Goal: Task Accomplishment & Management: Use online tool/utility

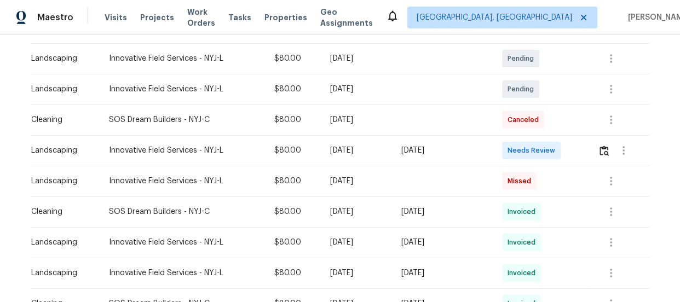
scroll to position [199, 0]
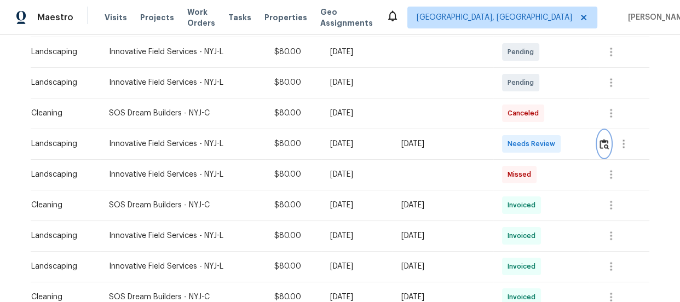
click at [604, 149] on button "button" at bounding box center [604, 144] width 13 height 26
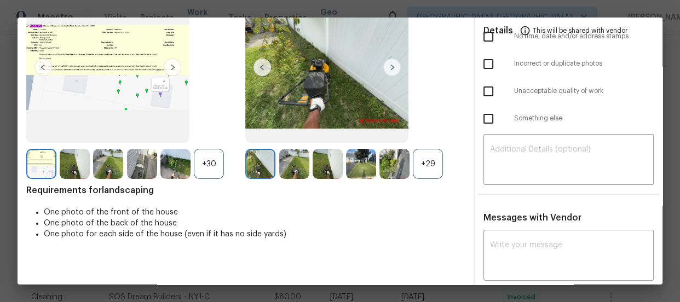
scroll to position [102, 0]
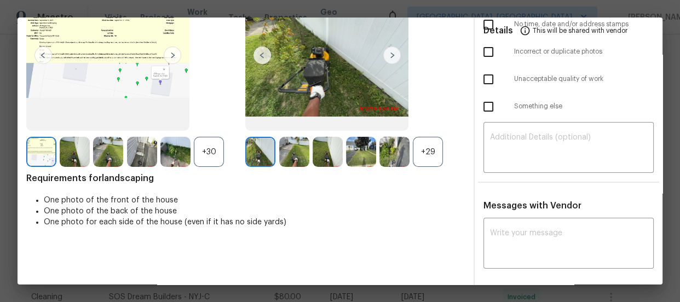
click at [416, 152] on div "+29" at bounding box center [428, 152] width 30 height 30
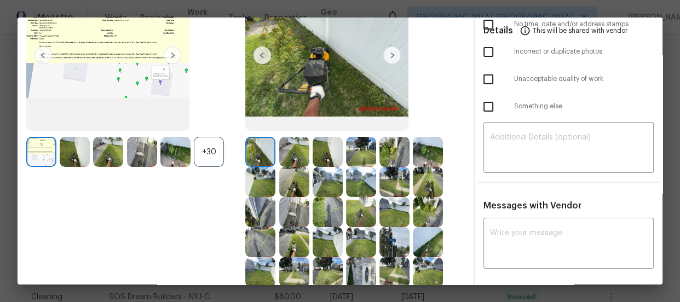
click at [203, 151] on div "+30" at bounding box center [209, 152] width 30 height 30
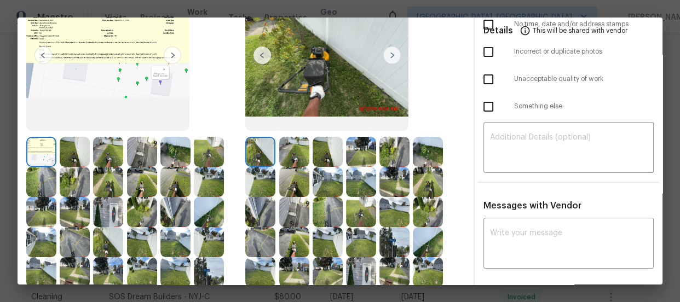
click at [313, 152] on img at bounding box center [328, 152] width 30 height 30
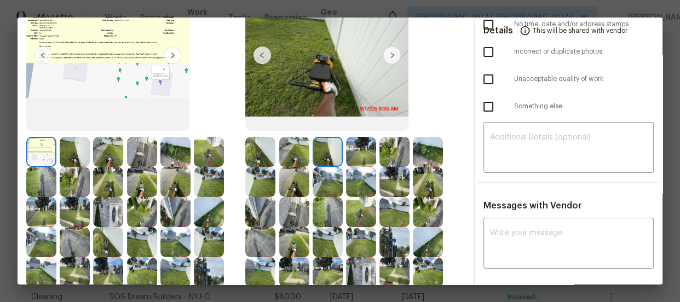
click at [304, 151] on img at bounding box center [294, 152] width 30 height 30
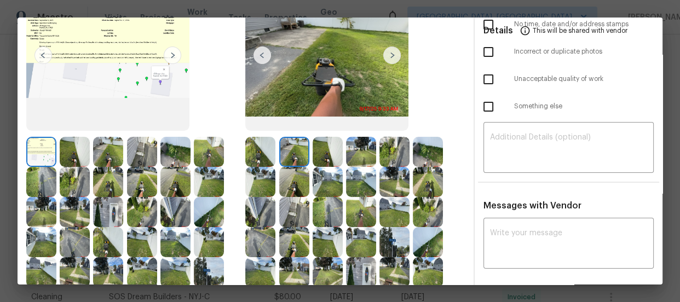
click at [324, 150] on img at bounding box center [328, 152] width 30 height 30
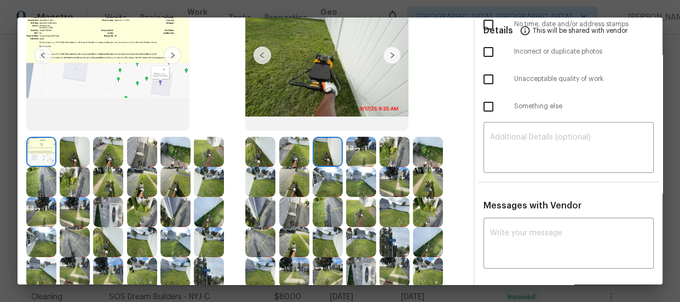
click at [341, 152] on div at bounding box center [329, 152] width 33 height 30
click at [355, 156] on img at bounding box center [361, 152] width 30 height 30
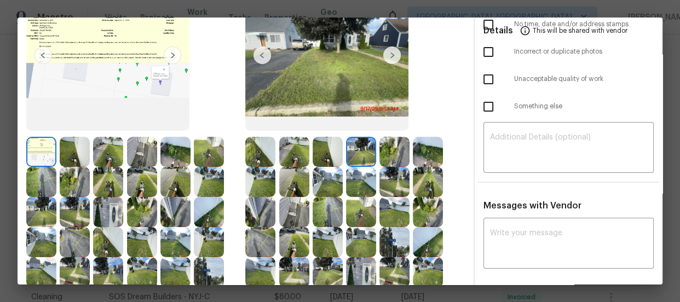
click at [388, 157] on img at bounding box center [394, 152] width 30 height 30
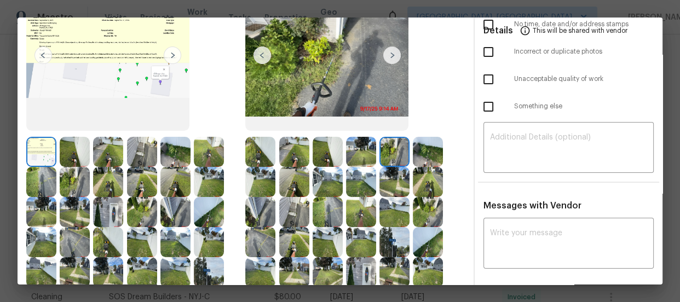
click at [414, 154] on img at bounding box center [428, 152] width 30 height 30
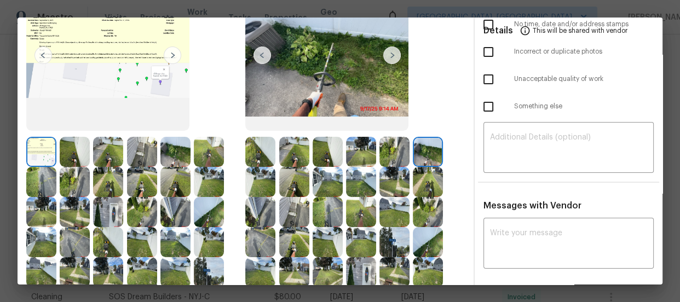
click at [221, 184] on img at bounding box center [209, 182] width 30 height 30
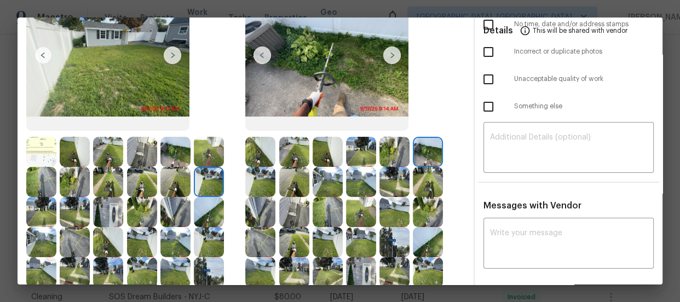
click at [263, 181] on img at bounding box center [260, 182] width 30 height 30
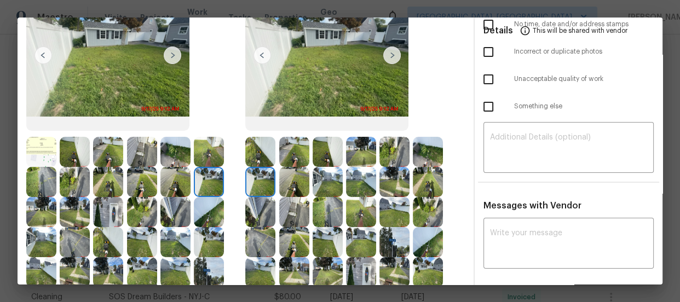
click at [296, 182] on img at bounding box center [294, 182] width 30 height 30
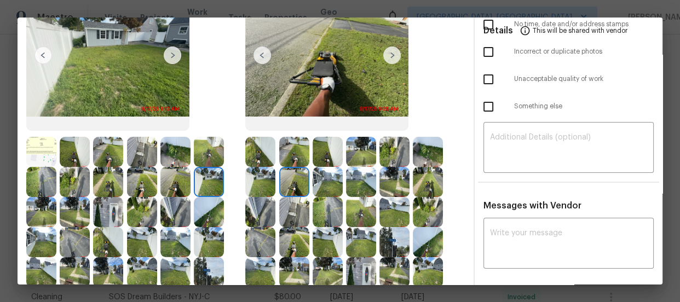
click at [326, 183] on img at bounding box center [328, 182] width 30 height 30
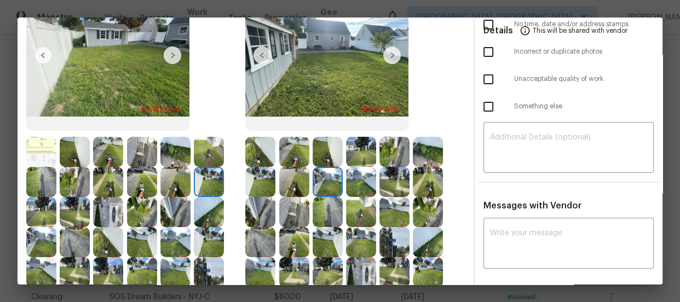
click at [358, 182] on img at bounding box center [361, 182] width 30 height 30
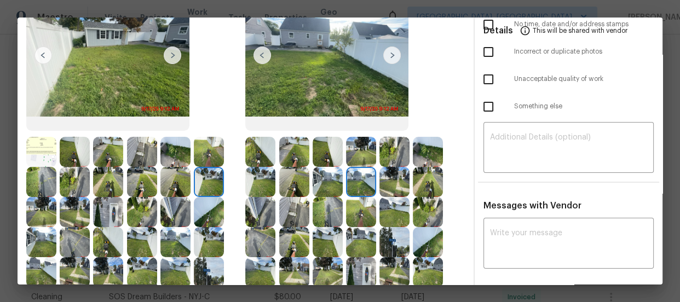
click at [383, 183] on img at bounding box center [394, 182] width 30 height 30
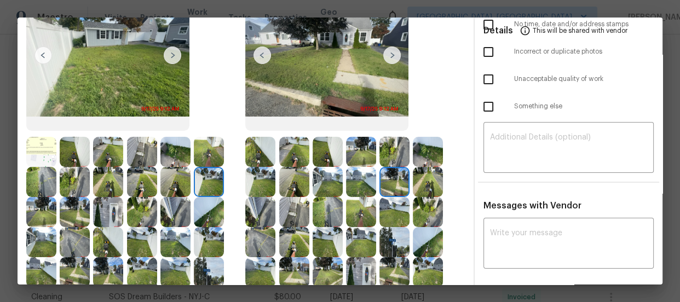
click at [416, 183] on img at bounding box center [428, 182] width 30 height 30
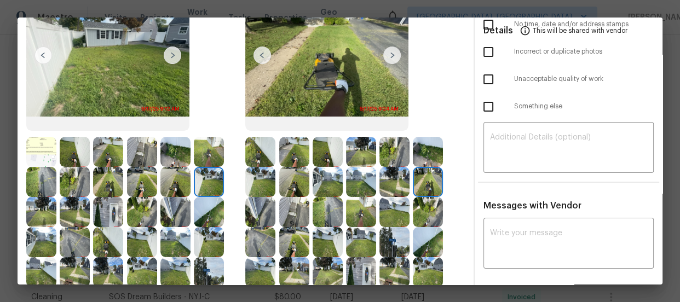
click at [273, 214] on div at bounding box center [261, 212] width 33 height 30
click at [272, 214] on img at bounding box center [260, 212] width 30 height 30
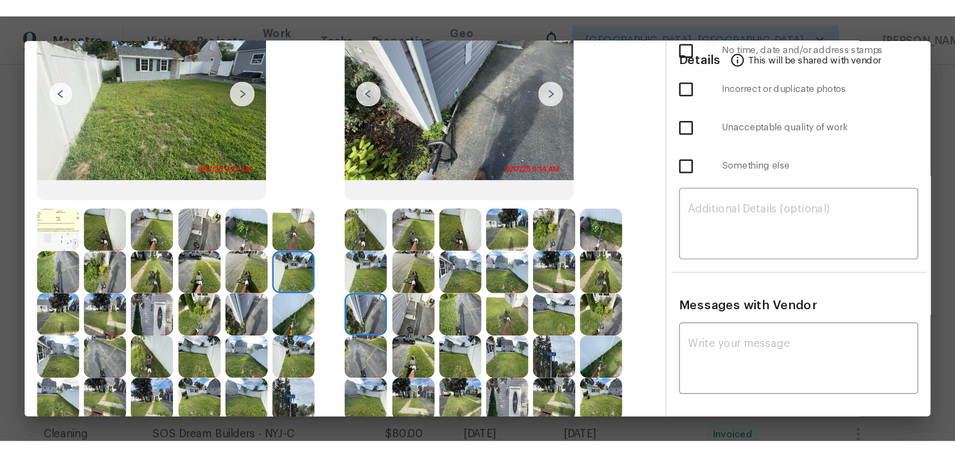
scroll to position [152, 0]
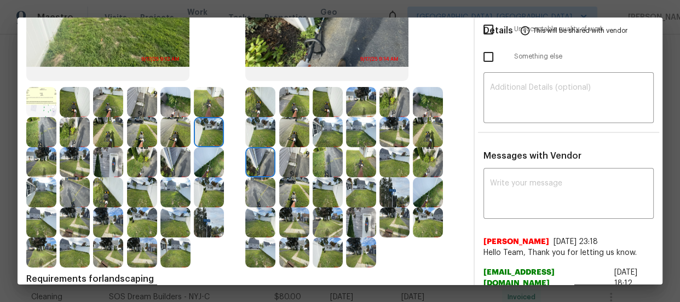
click at [301, 166] on img at bounding box center [294, 162] width 30 height 30
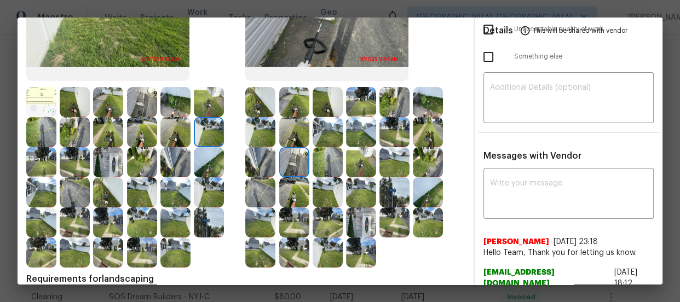
click at [315, 166] on img at bounding box center [328, 162] width 30 height 30
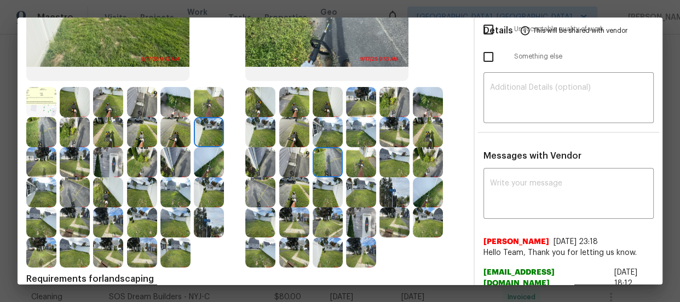
click at [352, 166] on img at bounding box center [361, 162] width 30 height 30
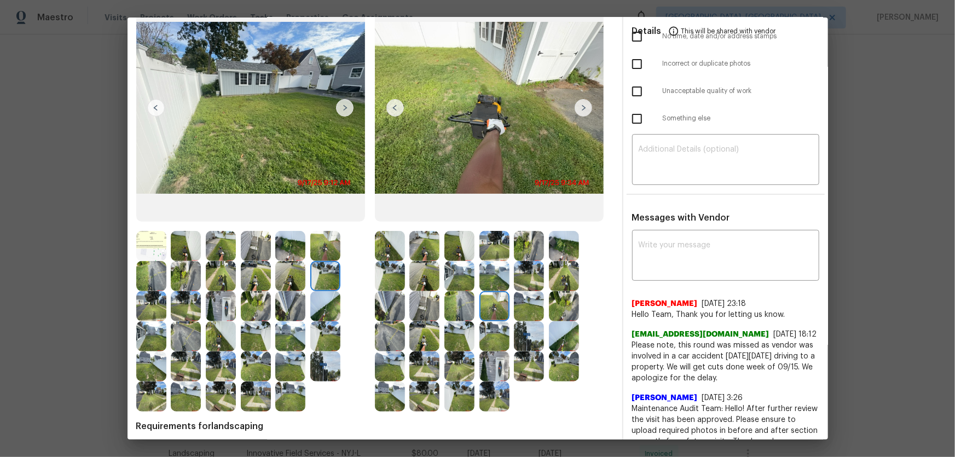
scroll to position [99, 0]
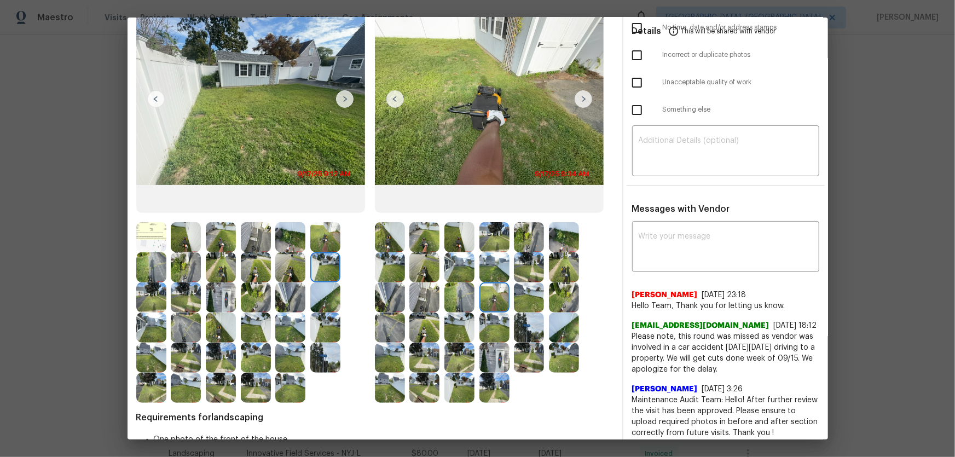
click at [154, 233] on img at bounding box center [151, 237] width 30 height 30
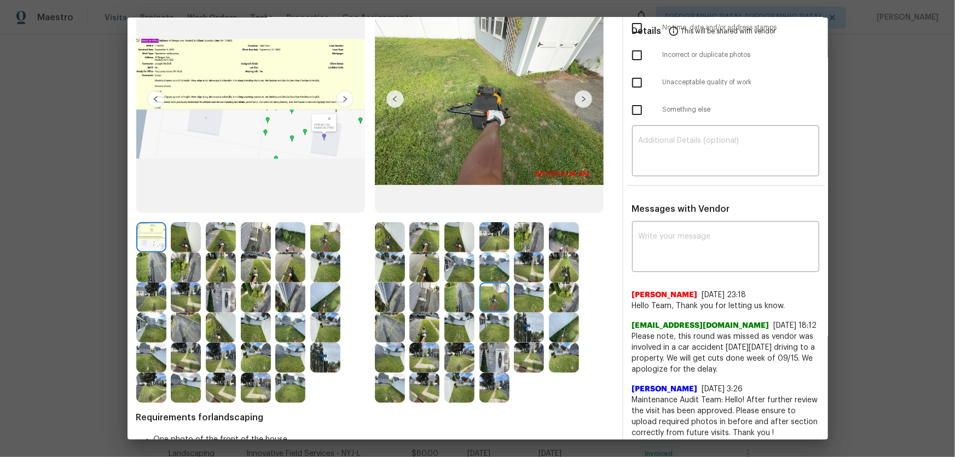
click at [148, 272] on img at bounding box center [151, 267] width 30 height 30
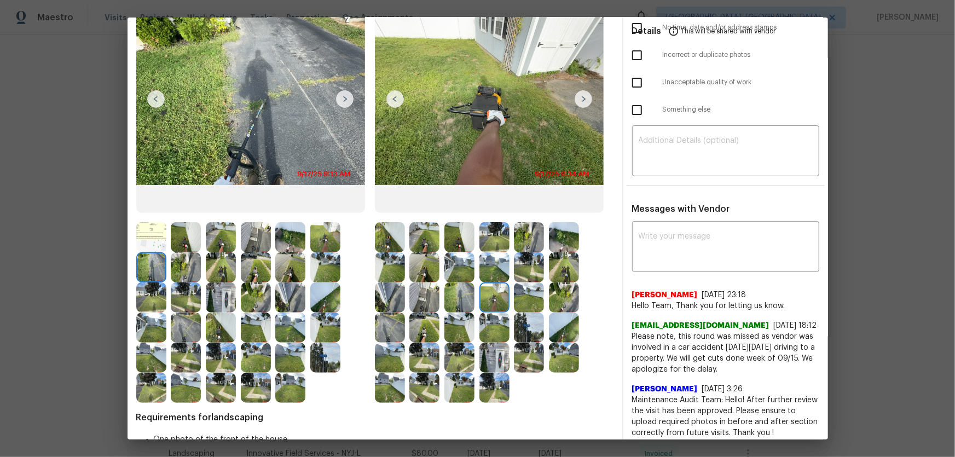
click at [226, 284] on img at bounding box center [221, 298] width 30 height 30
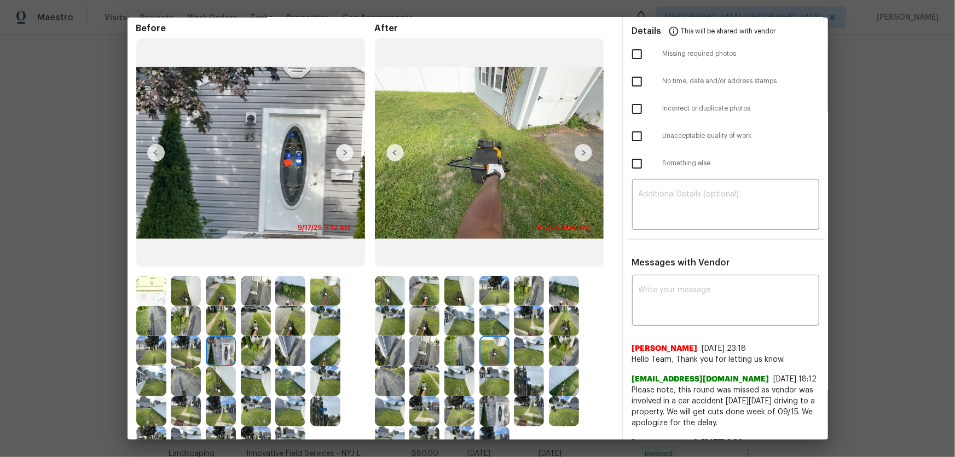
scroll to position [0, 0]
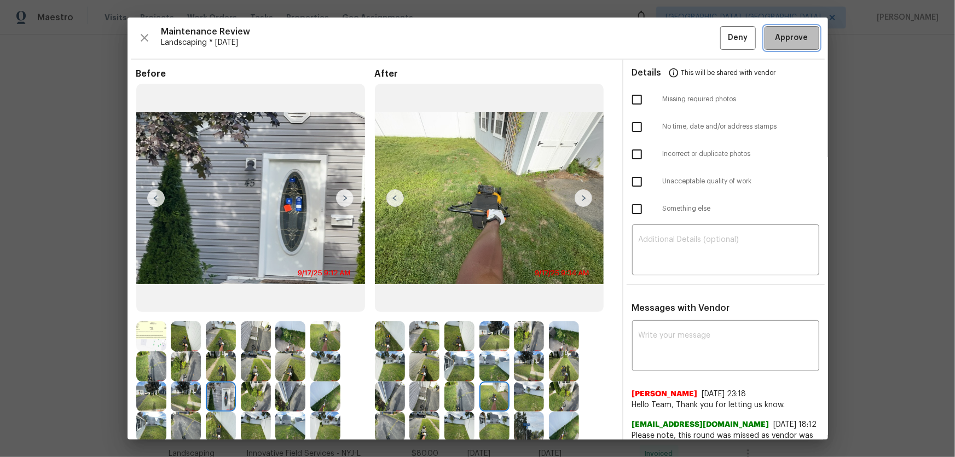
click at [679, 42] on span "Approve" at bounding box center [792, 38] width 33 height 14
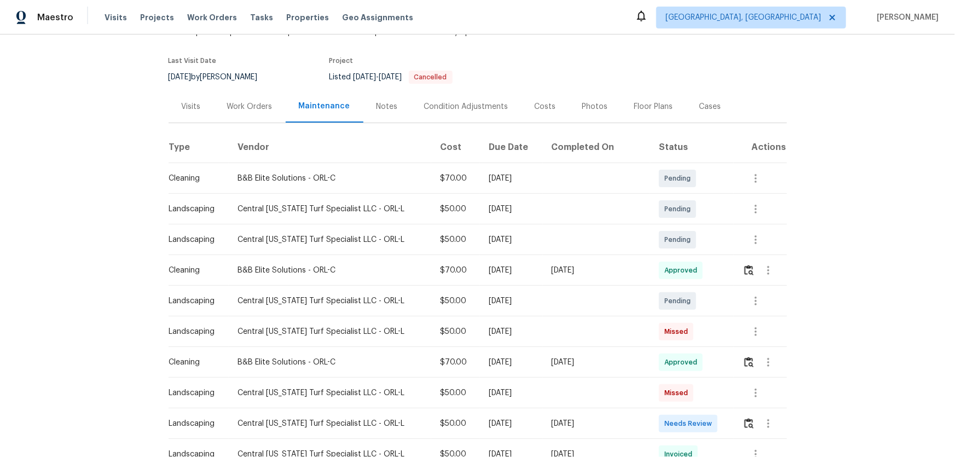
scroll to position [99, 0]
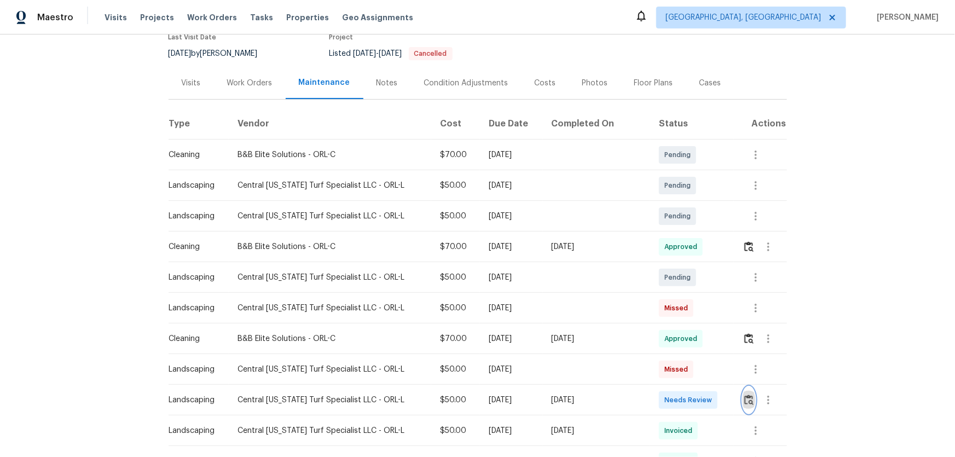
click at [679, 302] on img "button" at bounding box center [749, 400] width 9 height 10
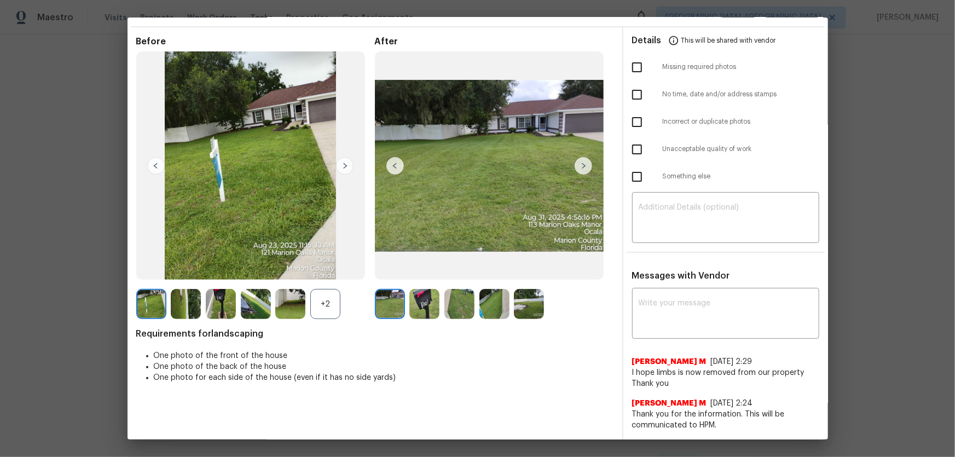
scroll to position [49, 0]
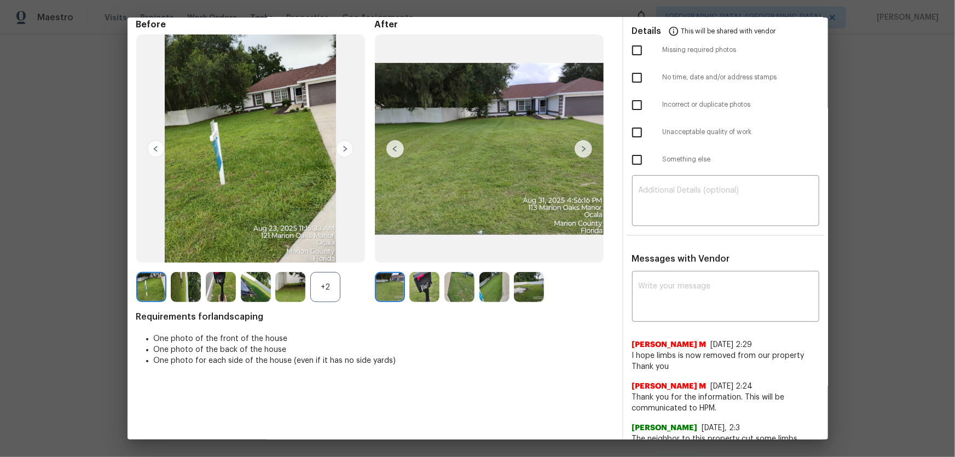
click at [326, 287] on div "+2" at bounding box center [325, 287] width 30 height 30
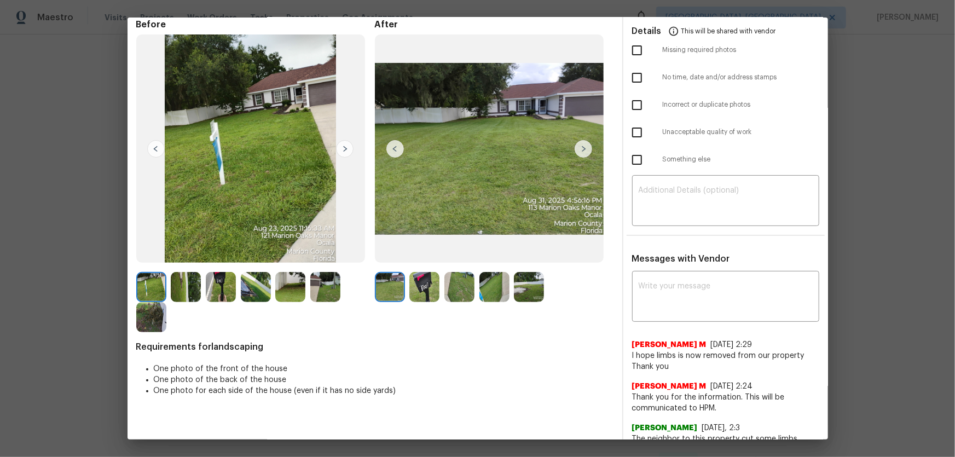
click at [434, 287] on img at bounding box center [425, 287] width 30 height 30
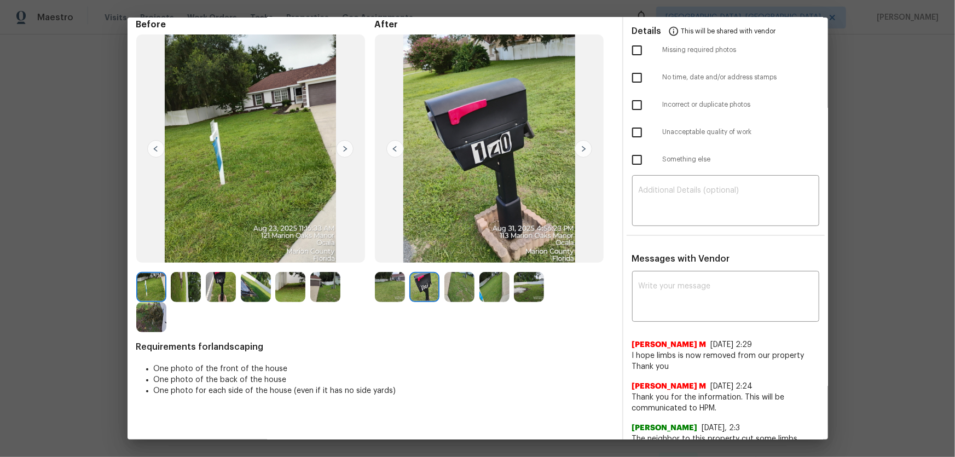
click at [463, 287] on img at bounding box center [460, 287] width 30 height 30
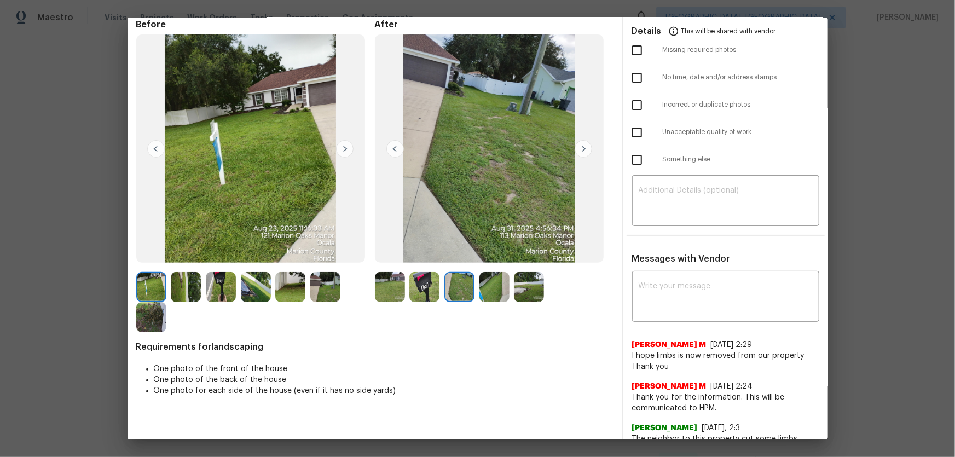
click at [490, 287] on img at bounding box center [495, 287] width 30 height 30
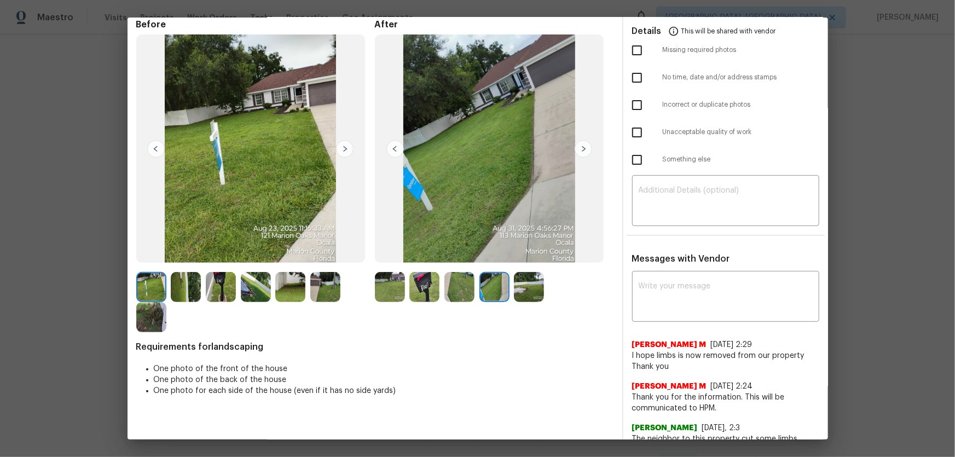
click at [527, 290] on img at bounding box center [529, 287] width 30 height 30
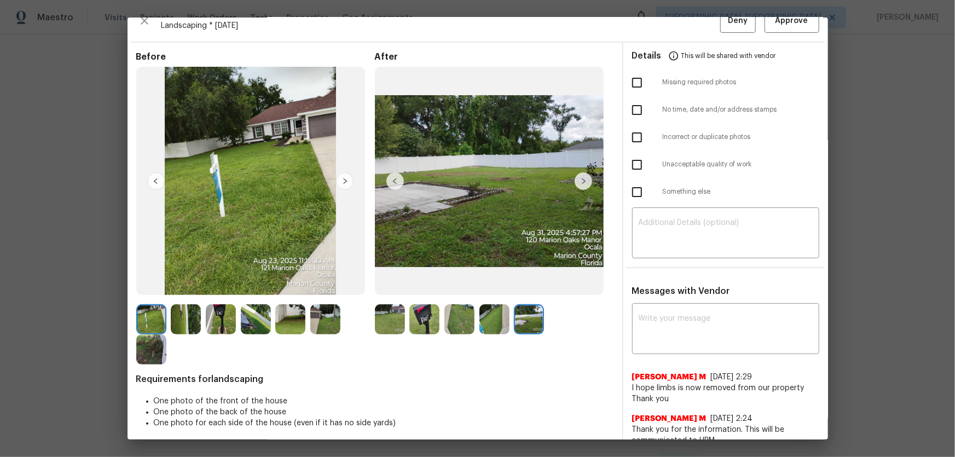
scroll to position [0, 0]
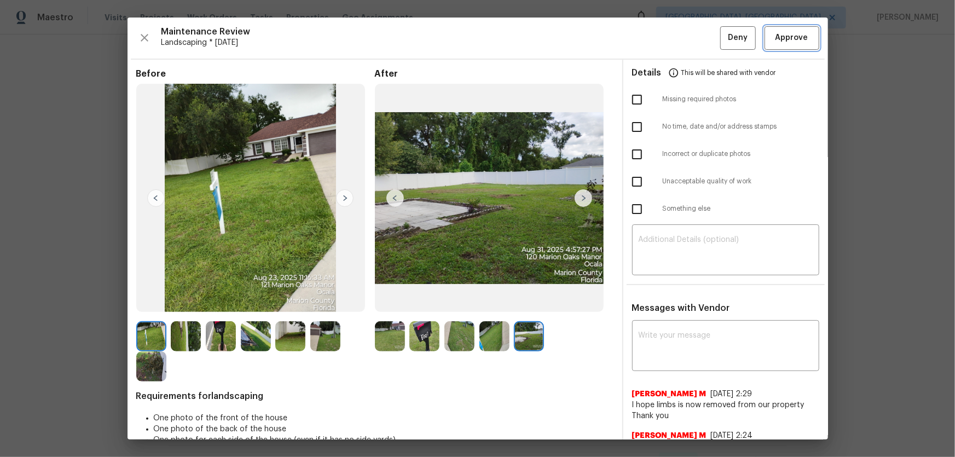
click at [679, 38] on span "Approve" at bounding box center [792, 38] width 33 height 14
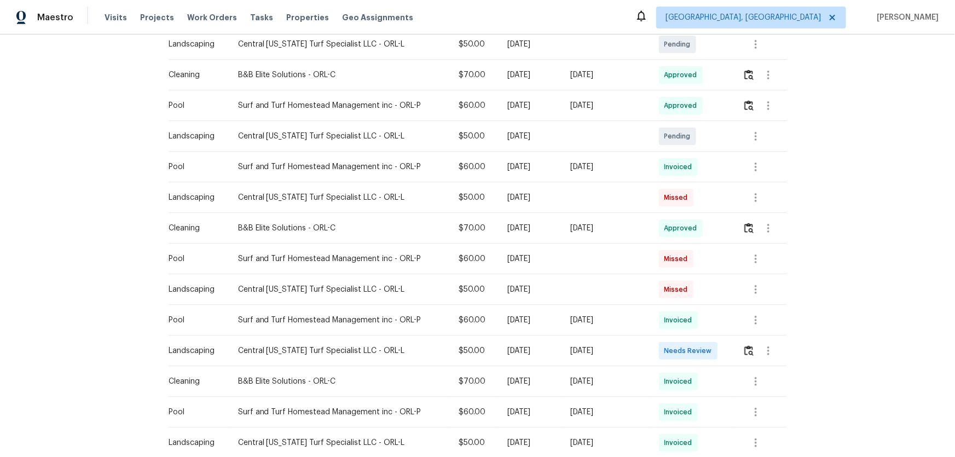
scroll to position [348, 0]
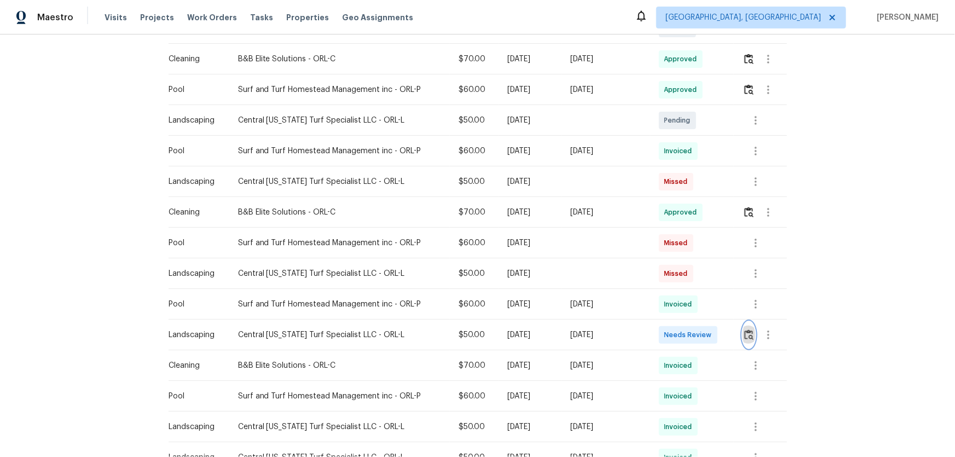
click at [679, 302] on button "button" at bounding box center [749, 335] width 13 height 26
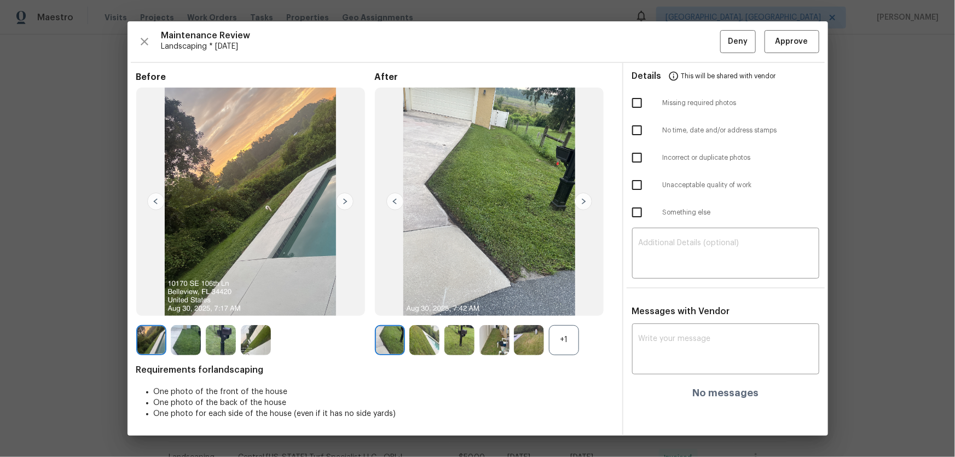
click at [569, 302] on div "+1" at bounding box center [564, 340] width 30 height 30
click at [431, 302] on img at bounding box center [425, 340] width 30 height 30
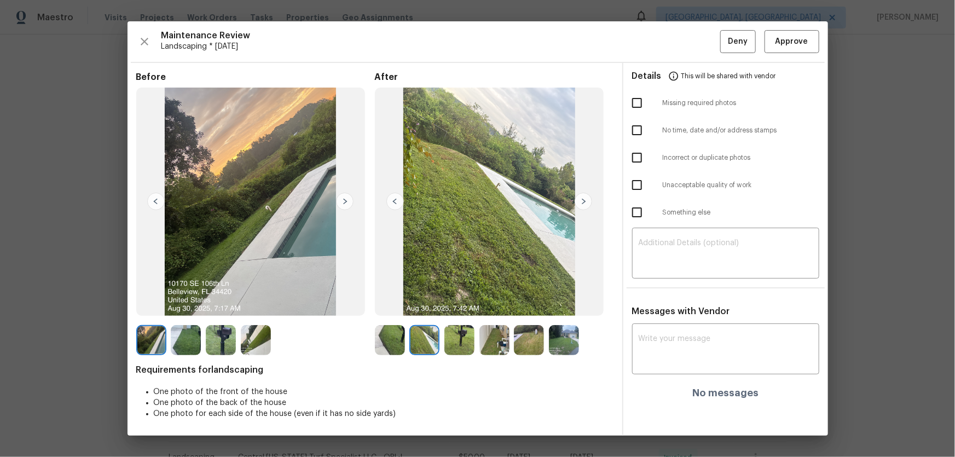
click at [461, 302] on img at bounding box center [460, 340] width 30 height 30
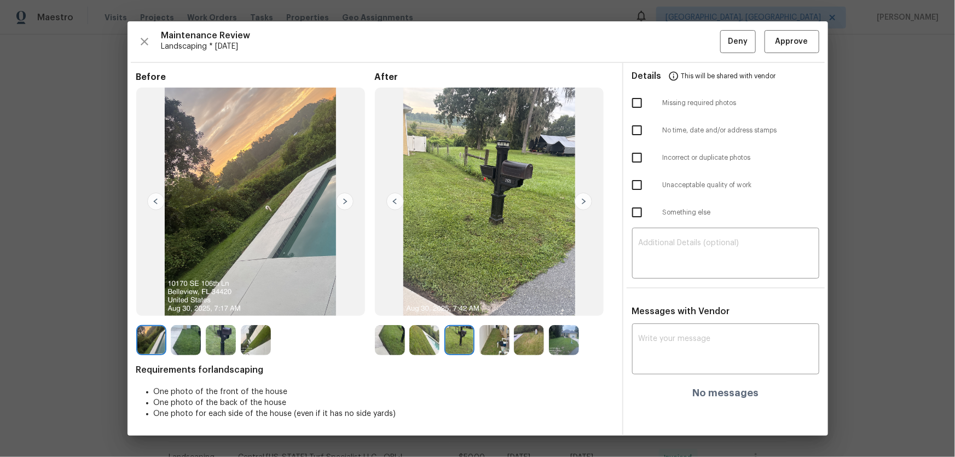
click at [503, 302] on img at bounding box center [495, 340] width 30 height 30
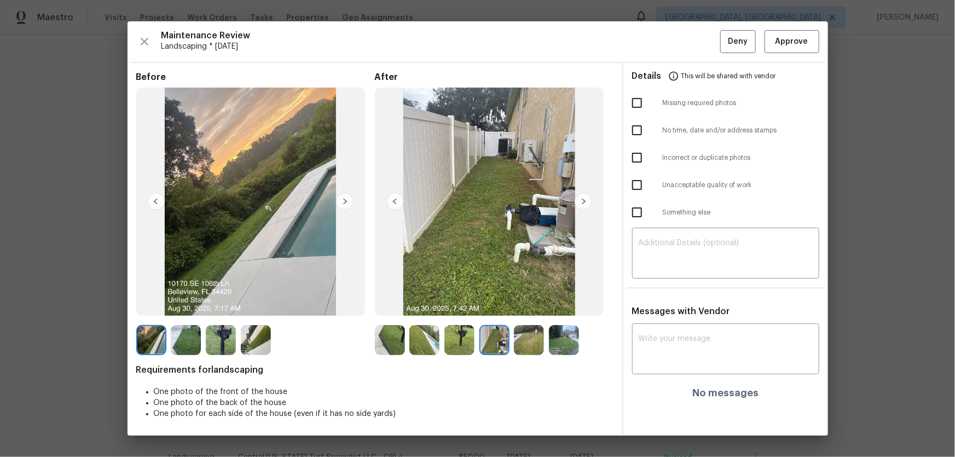
click at [522, 302] on img at bounding box center [529, 340] width 30 height 30
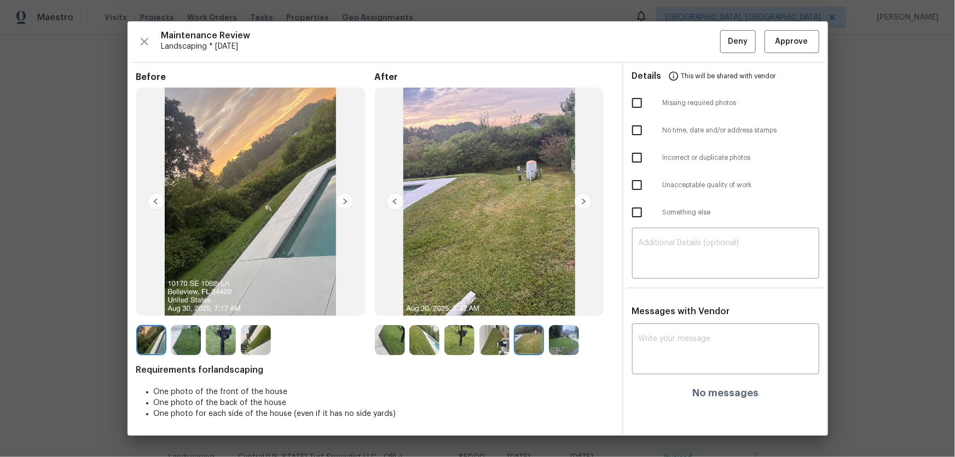
click at [555, 302] on img at bounding box center [564, 340] width 30 height 30
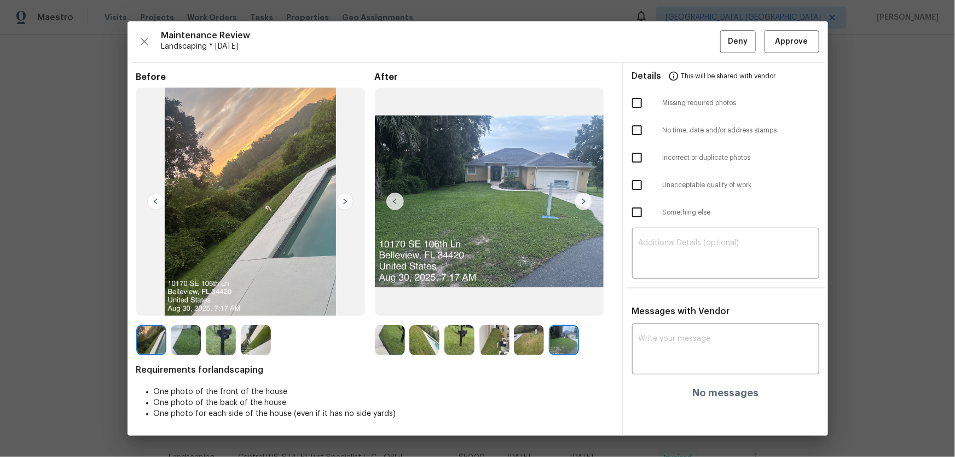
click at [393, 302] on img at bounding box center [390, 340] width 30 height 30
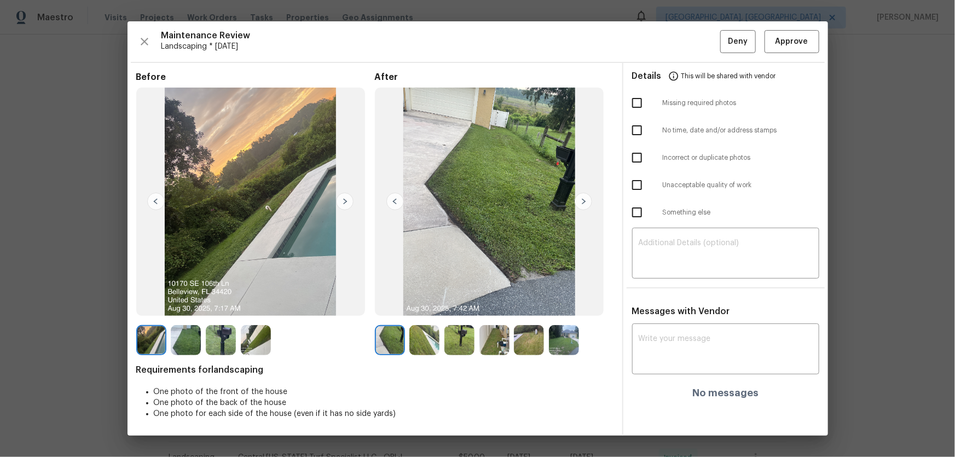
click at [431, 302] on img at bounding box center [425, 340] width 30 height 30
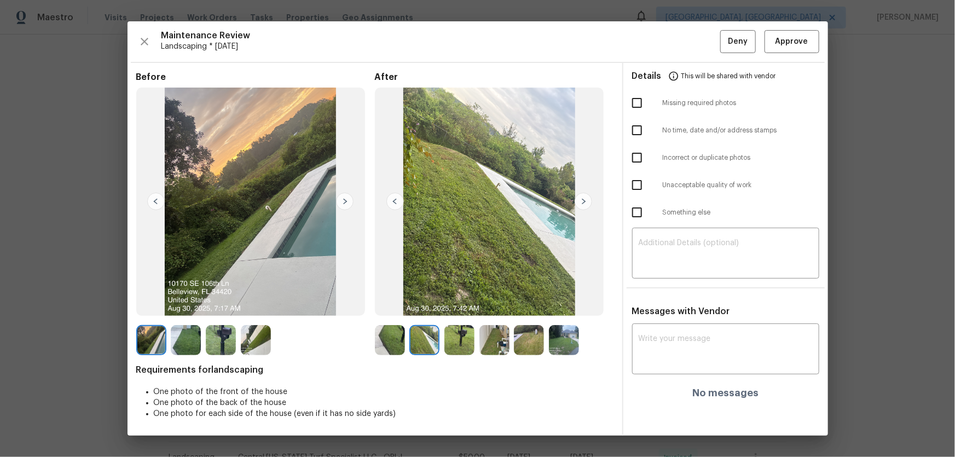
click at [462, 302] on img at bounding box center [460, 340] width 30 height 30
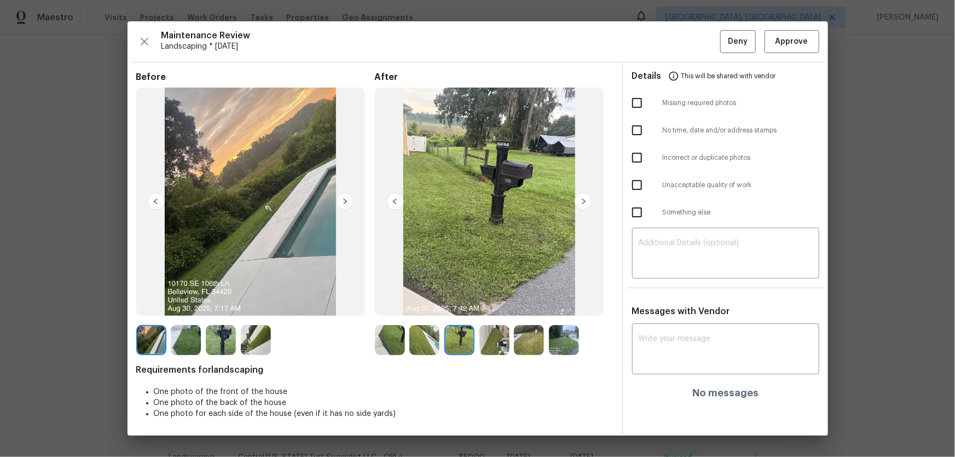
click at [502, 302] on img at bounding box center [495, 340] width 30 height 30
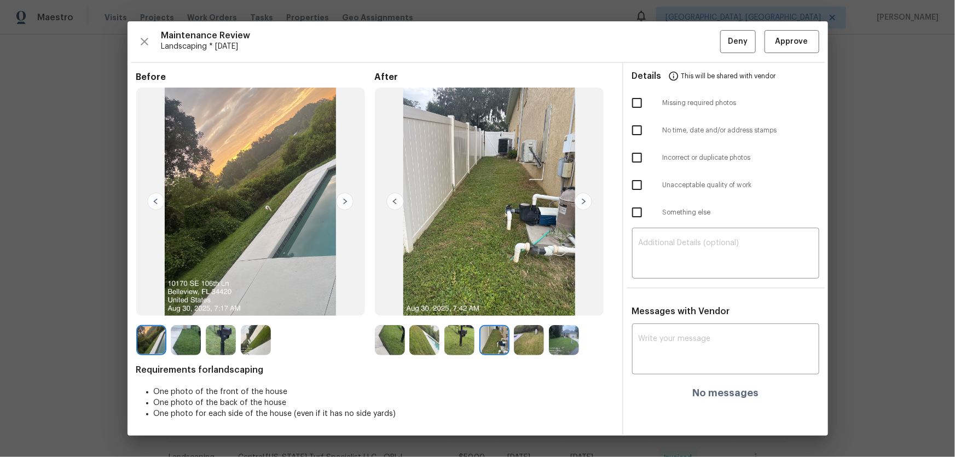
click at [526, 302] on img at bounding box center [529, 340] width 30 height 30
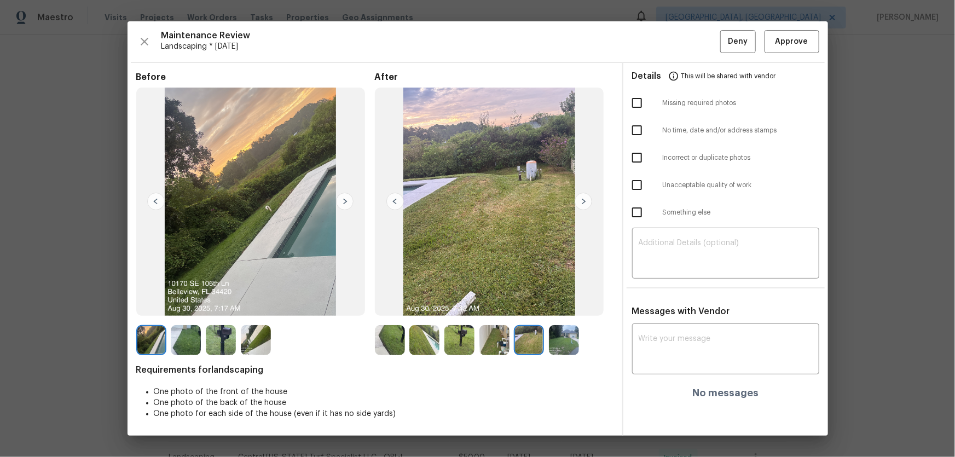
click at [562, 302] on img at bounding box center [564, 340] width 30 height 30
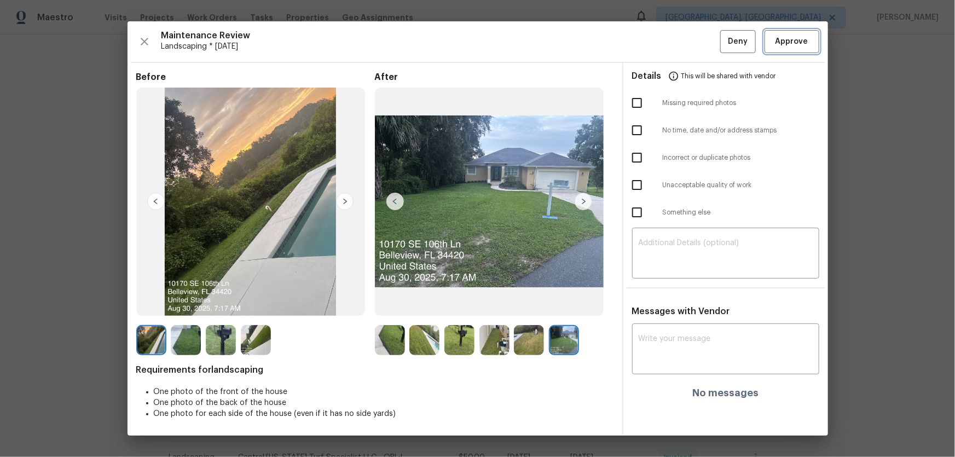
click at [679, 47] on span "Approve" at bounding box center [792, 42] width 33 height 14
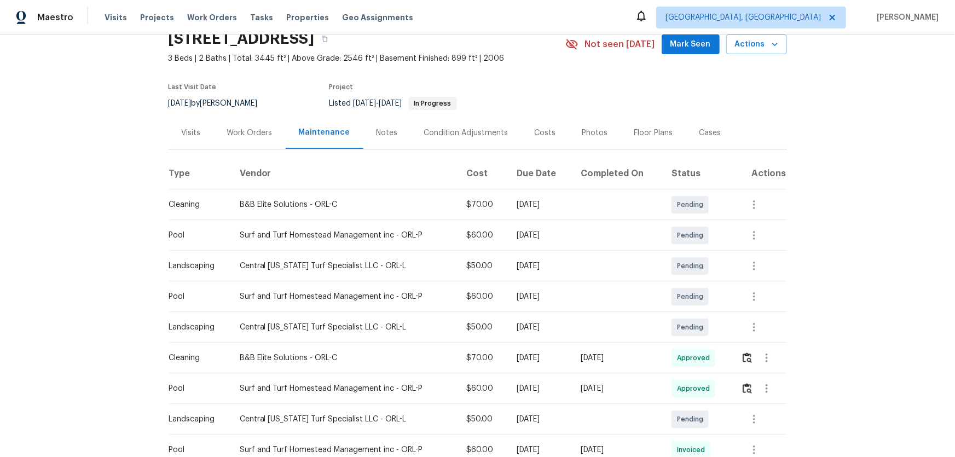
scroll to position [0, 0]
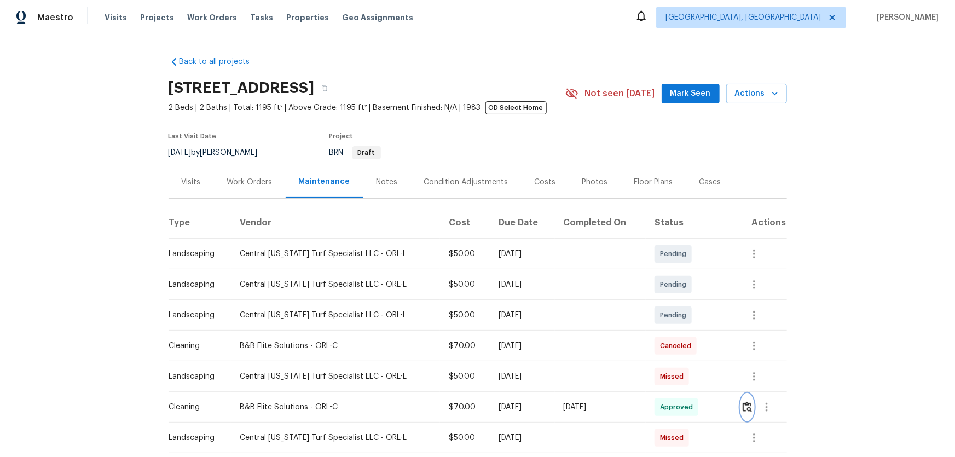
click at [679, 302] on img "button" at bounding box center [747, 407] width 9 height 10
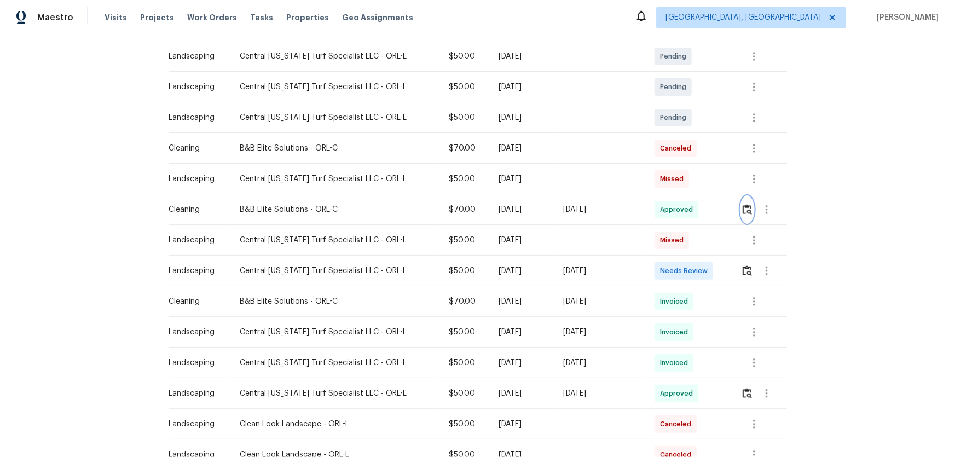
scroll to position [199, 0]
click at [679, 269] on img "button" at bounding box center [747, 269] width 9 height 10
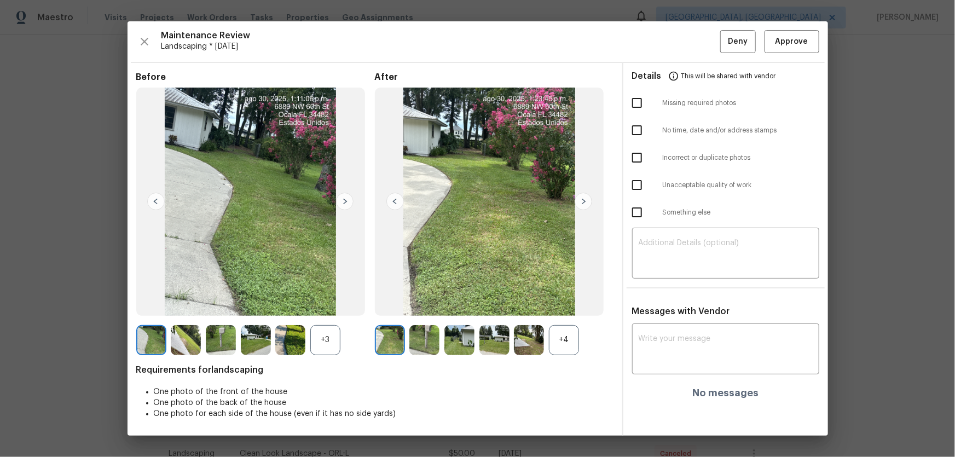
click at [567, 302] on div "+4" at bounding box center [564, 340] width 30 height 30
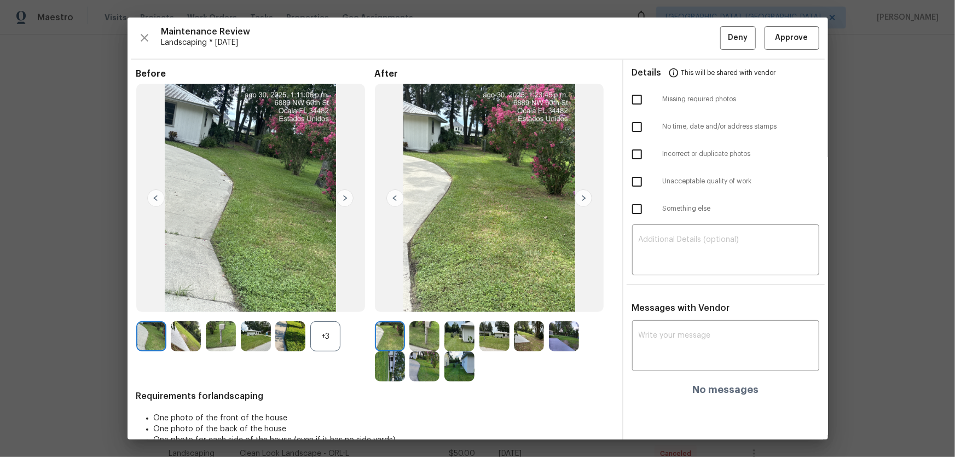
click at [330, 302] on div "+3" at bounding box center [325, 336] width 30 height 30
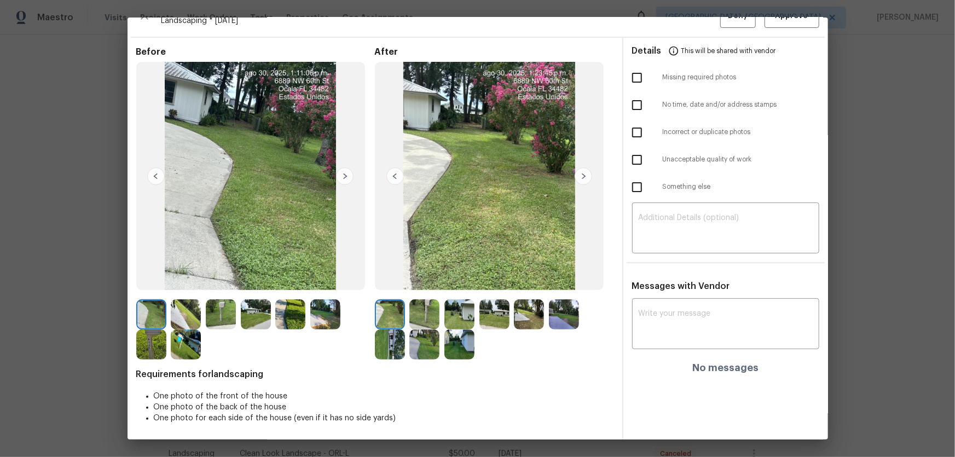
click at [429, 302] on img at bounding box center [425, 315] width 30 height 30
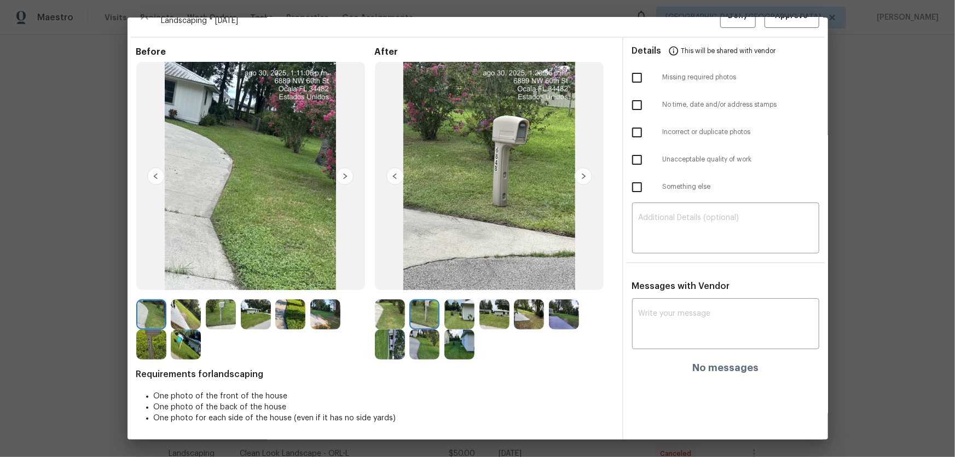
click at [450, 302] on img at bounding box center [460, 315] width 30 height 30
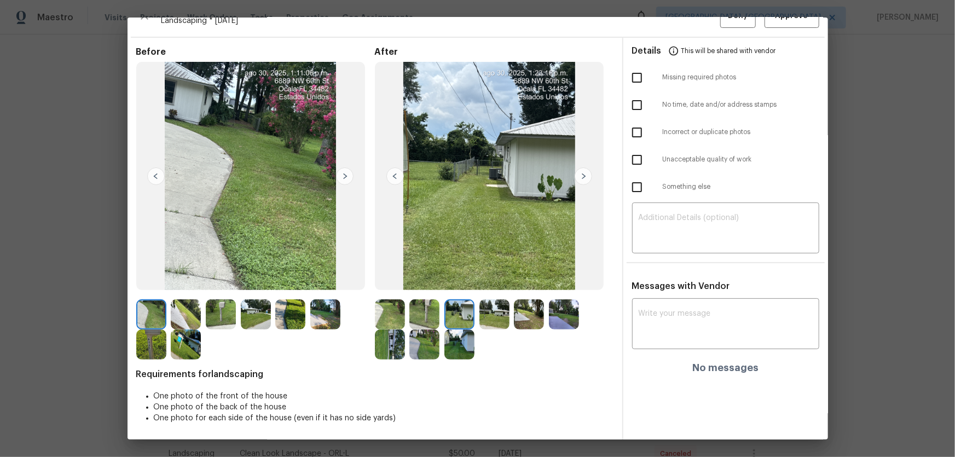
click at [487, 302] on img at bounding box center [495, 315] width 30 height 30
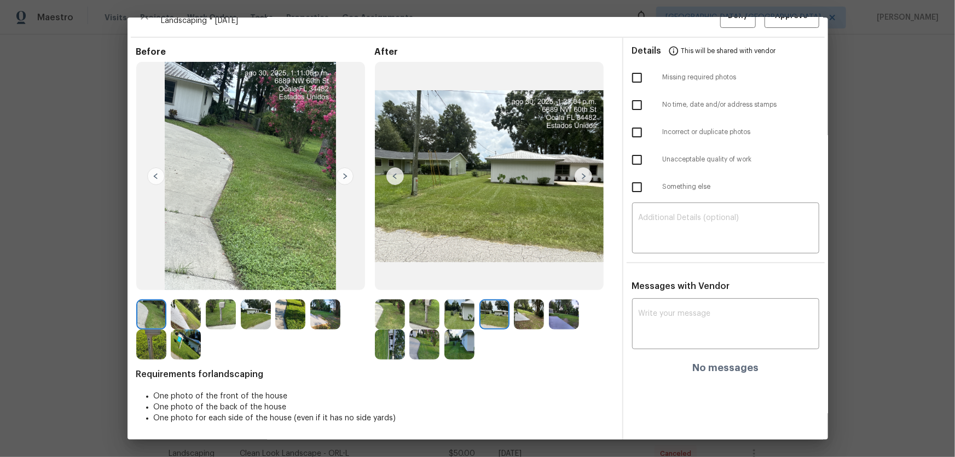
click at [526, 302] on img at bounding box center [529, 315] width 30 height 30
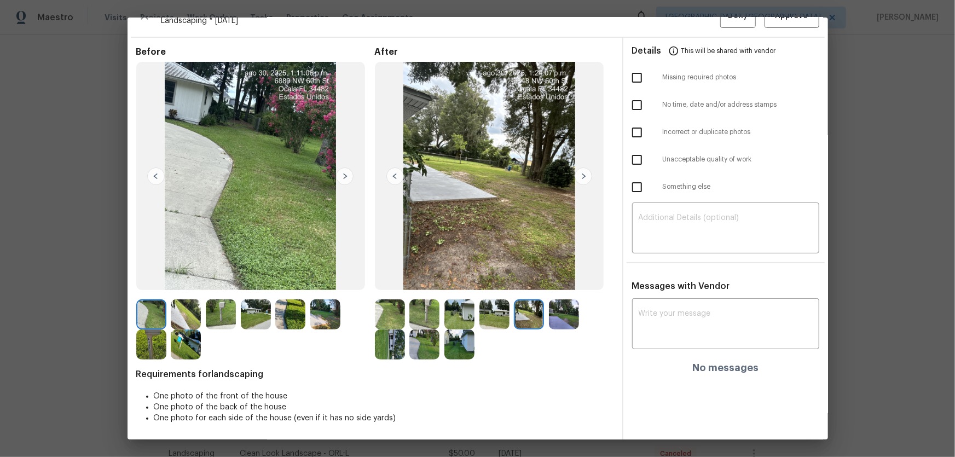
click at [554, 302] on img at bounding box center [564, 315] width 30 height 30
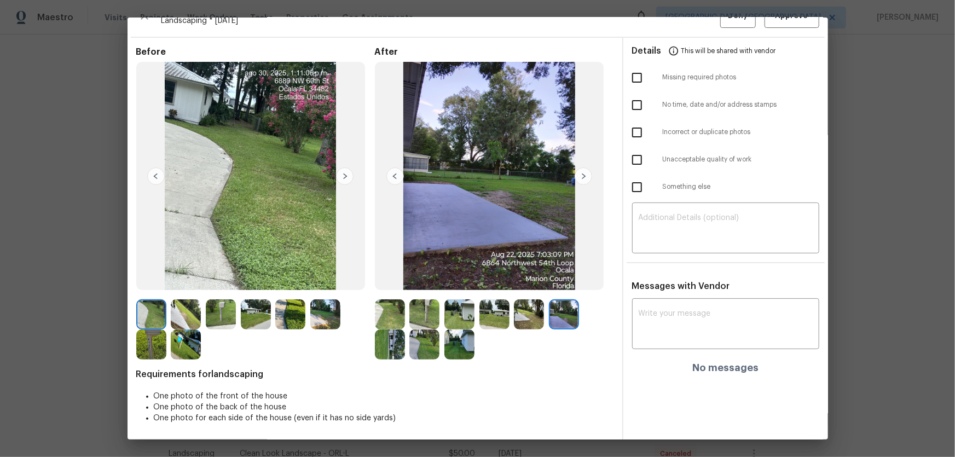
click at [389, 302] on img at bounding box center [390, 345] width 30 height 30
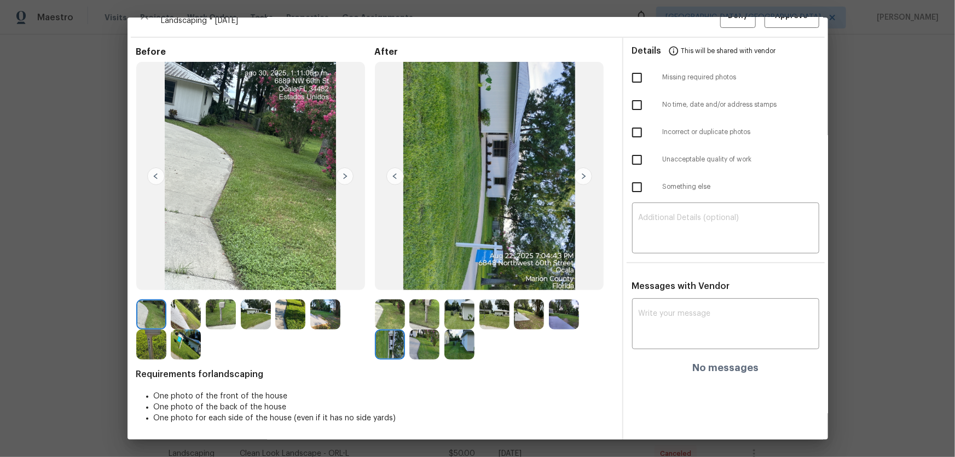
click at [416, 302] on img at bounding box center [425, 345] width 30 height 30
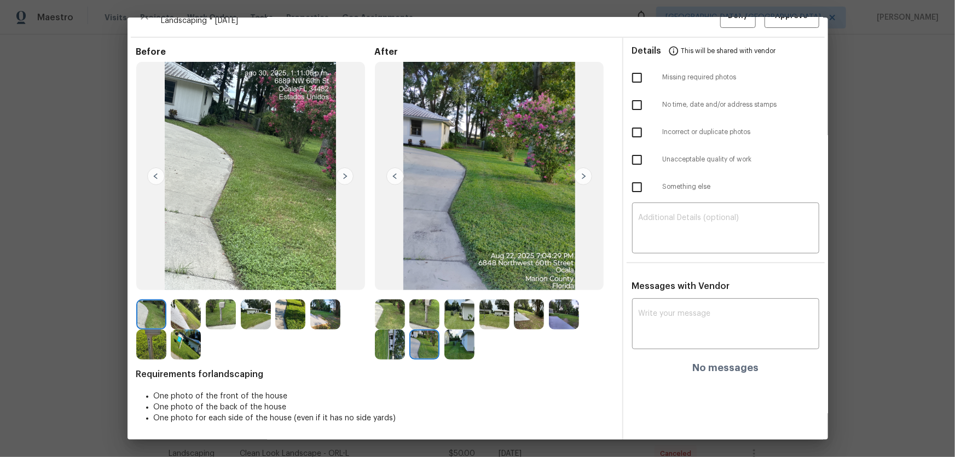
click at [455, 302] on img at bounding box center [460, 345] width 30 height 30
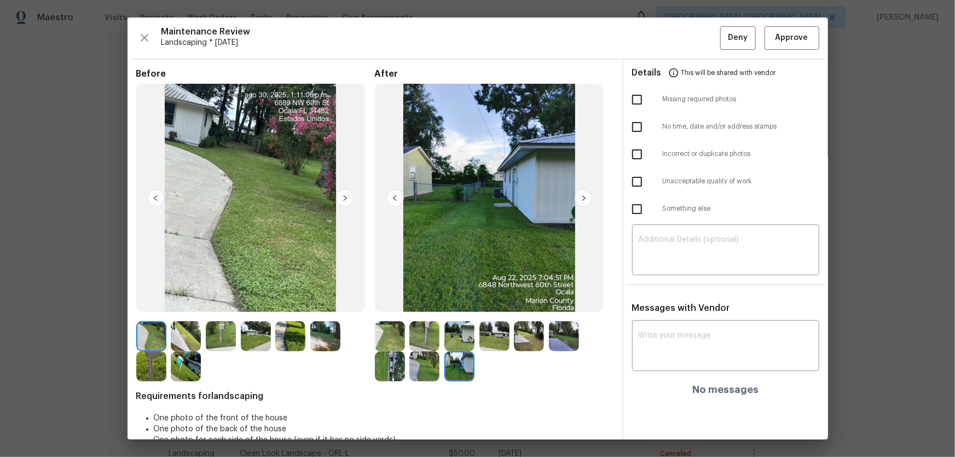
scroll to position [0, 0]
click at [679, 37] on span "Approve" at bounding box center [792, 38] width 33 height 14
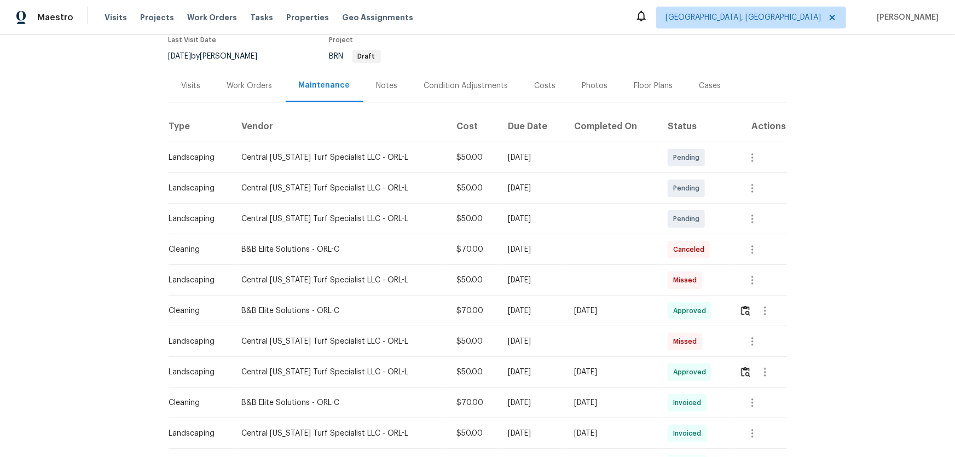
scroll to position [49, 0]
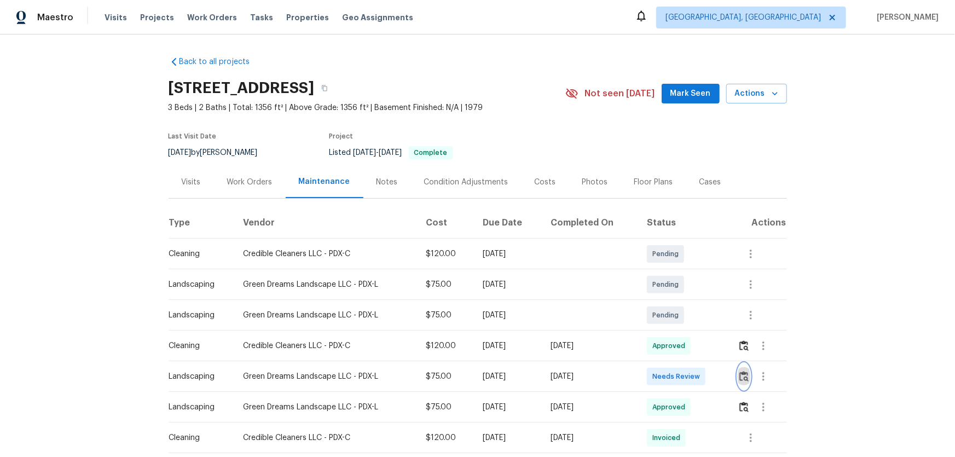
click at [679, 302] on img "button" at bounding box center [744, 376] width 9 height 10
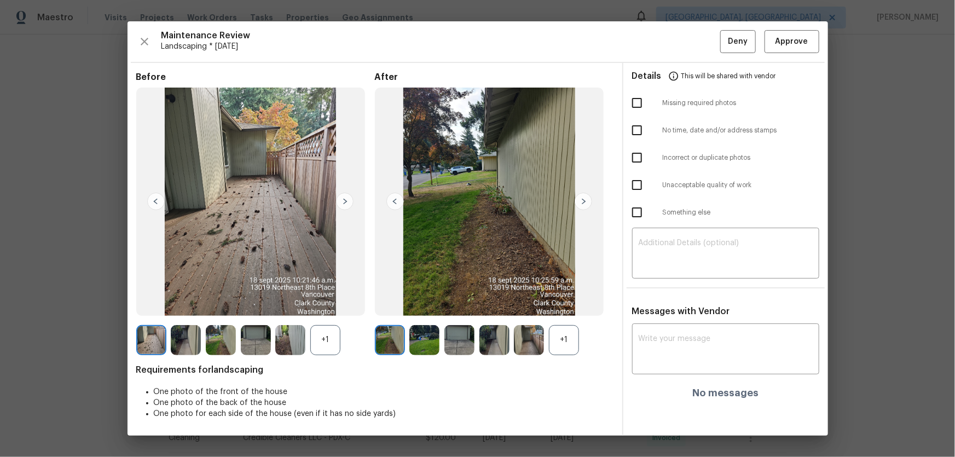
click at [562, 302] on div "+1" at bounding box center [564, 340] width 30 height 30
click at [318, 302] on div "+1" at bounding box center [325, 340] width 30 height 30
click at [417, 302] on img at bounding box center [425, 340] width 30 height 30
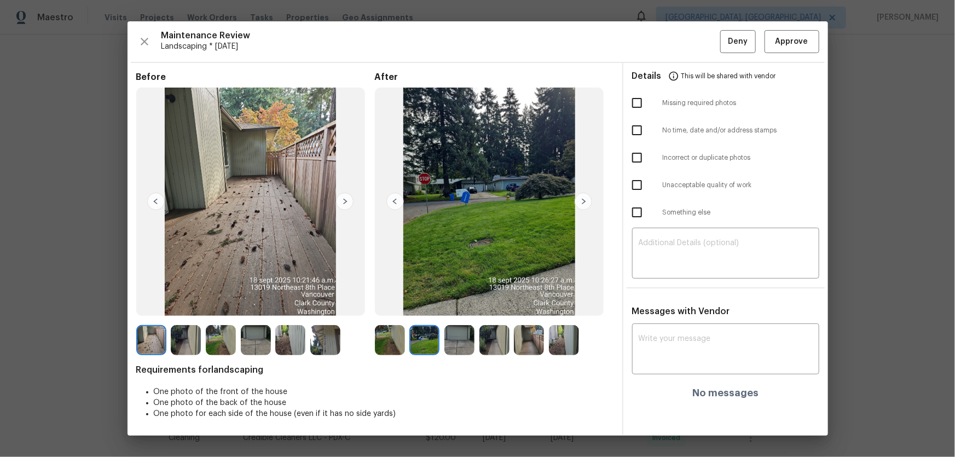
click at [366, 302] on div at bounding box center [255, 340] width 239 height 30
click at [386, 302] on img at bounding box center [390, 340] width 30 height 30
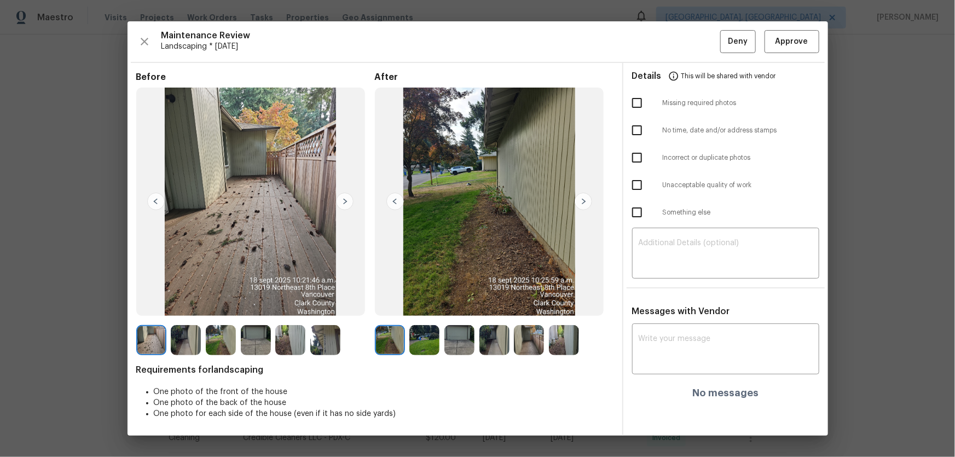
click at [409, 302] on div at bounding box center [392, 340] width 35 height 30
click at [446, 302] on img at bounding box center [460, 340] width 30 height 30
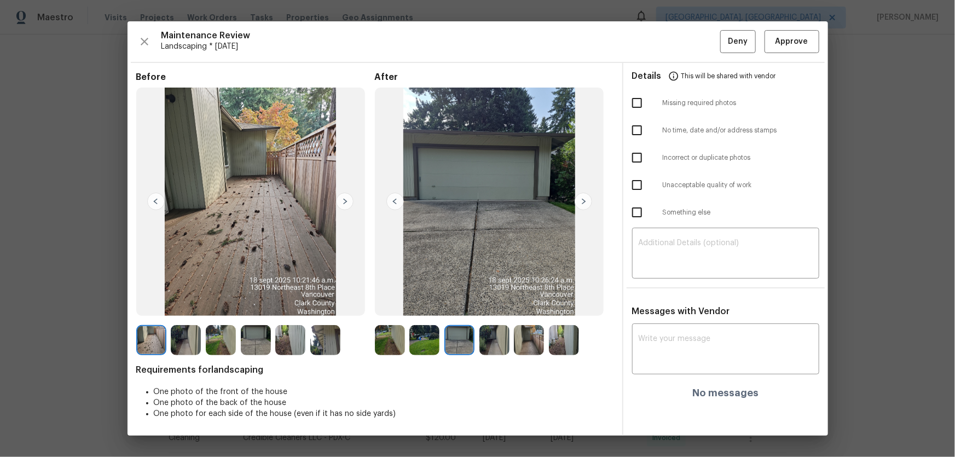
click at [477, 302] on div at bounding box center [462, 340] width 35 height 30
click at [525, 302] on img at bounding box center [529, 340] width 30 height 30
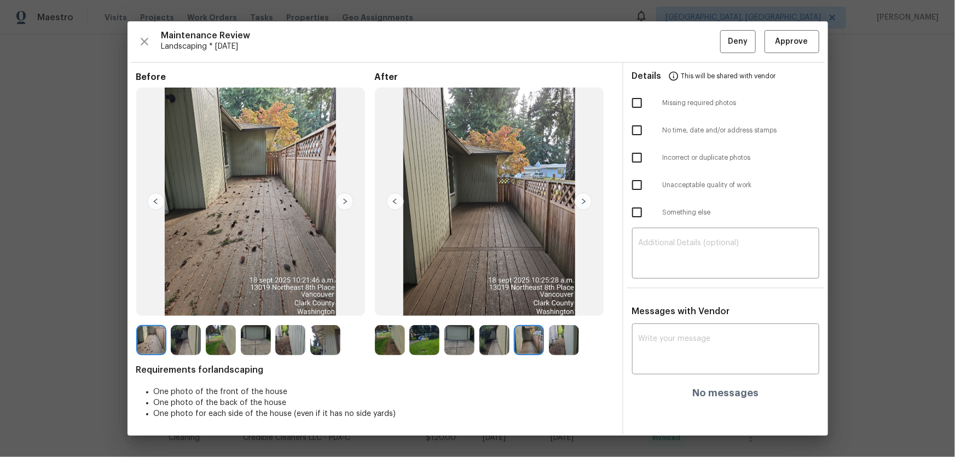
click at [555, 302] on img at bounding box center [564, 340] width 30 height 30
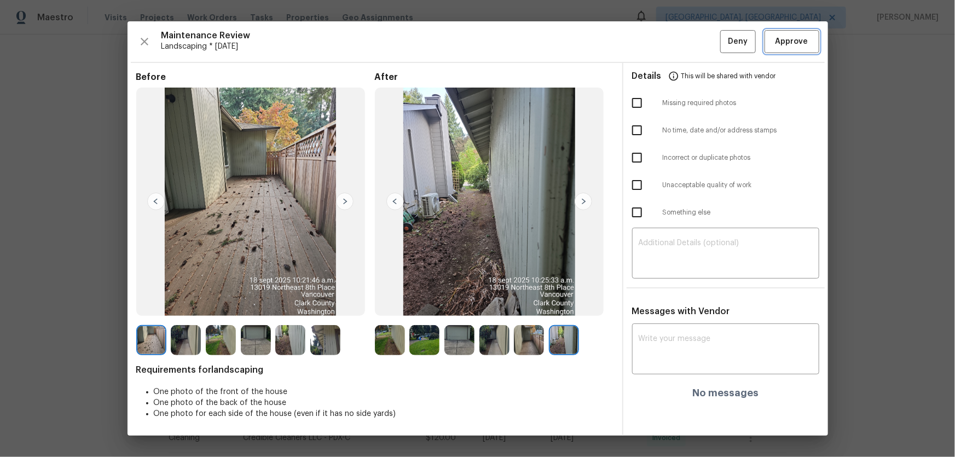
click at [679, 31] on button "Approve" at bounding box center [792, 42] width 55 height 24
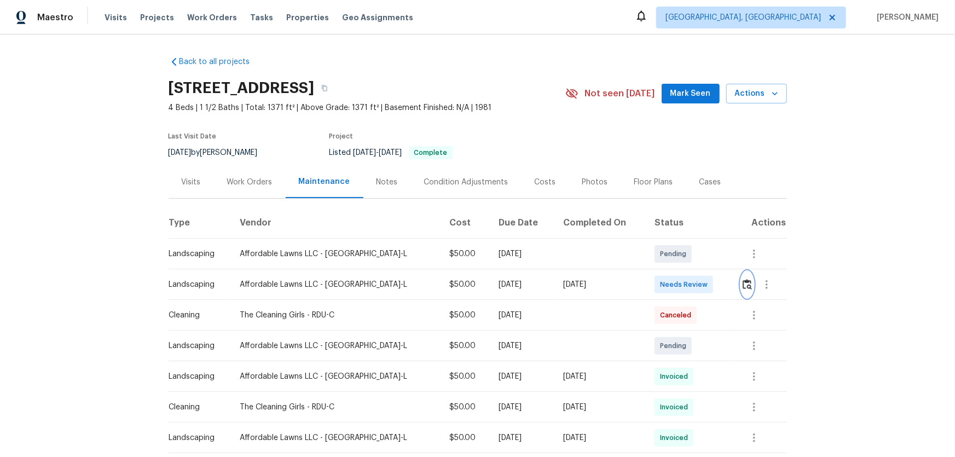
click at [743, 286] on img "button" at bounding box center [747, 284] width 9 height 10
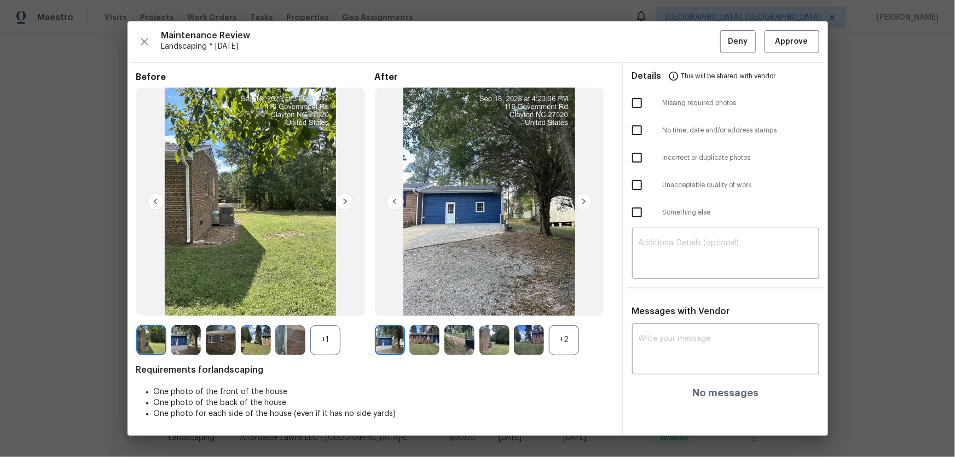
click at [561, 344] on div "+2" at bounding box center [564, 340] width 30 height 30
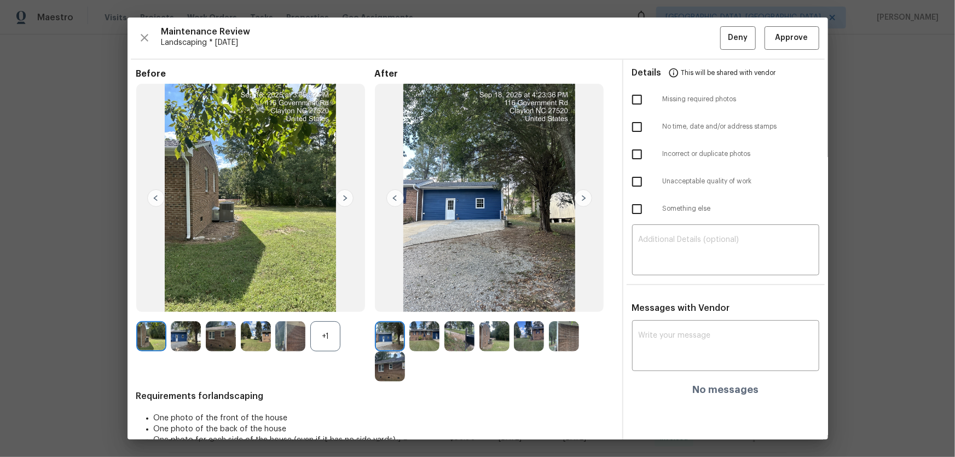
click at [332, 333] on div "+1" at bounding box center [325, 336] width 30 height 30
click at [424, 343] on img at bounding box center [425, 336] width 30 height 30
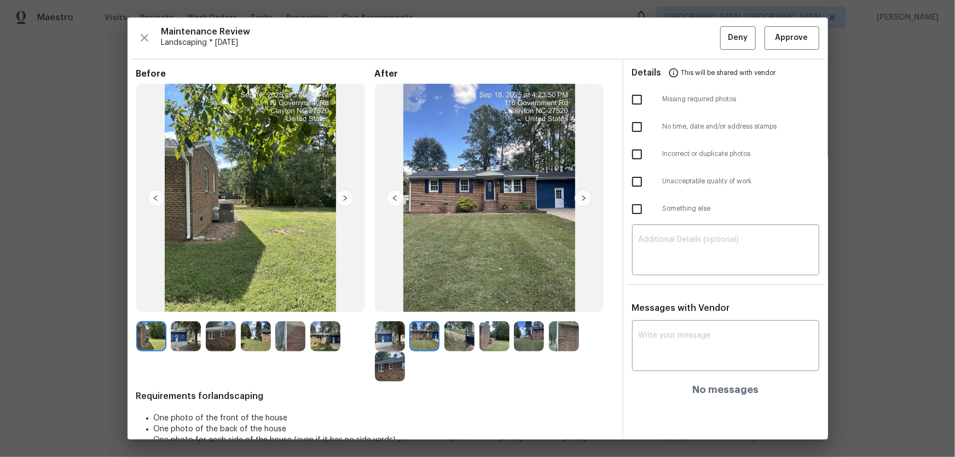
click at [452, 343] on img at bounding box center [460, 336] width 30 height 30
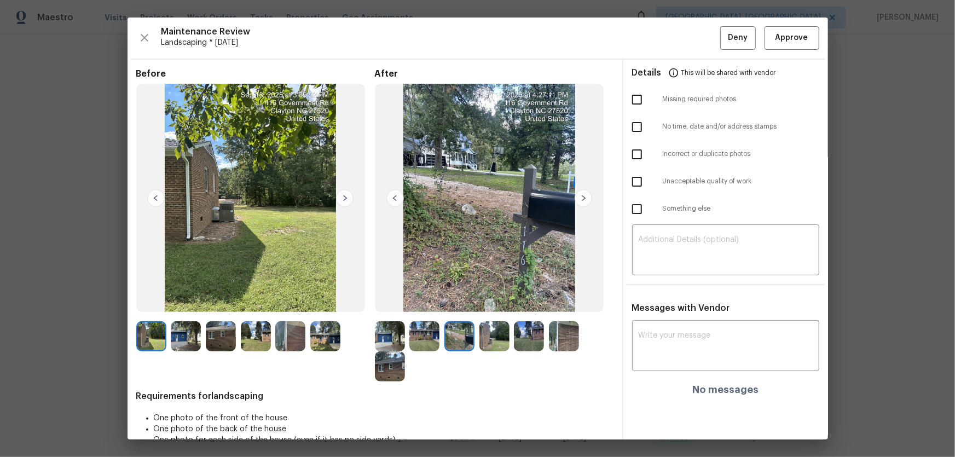
click at [488, 343] on img at bounding box center [495, 336] width 30 height 30
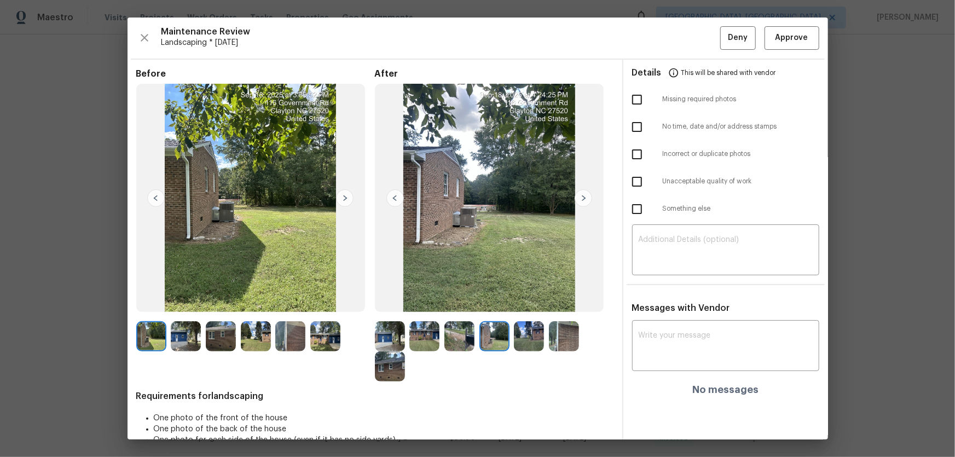
click at [522, 342] on img at bounding box center [529, 336] width 30 height 30
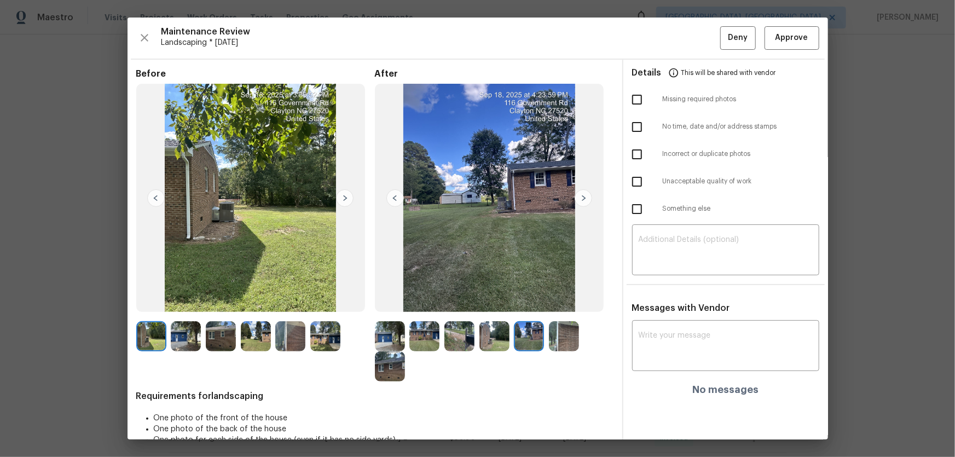
click at [556, 341] on img at bounding box center [564, 336] width 30 height 30
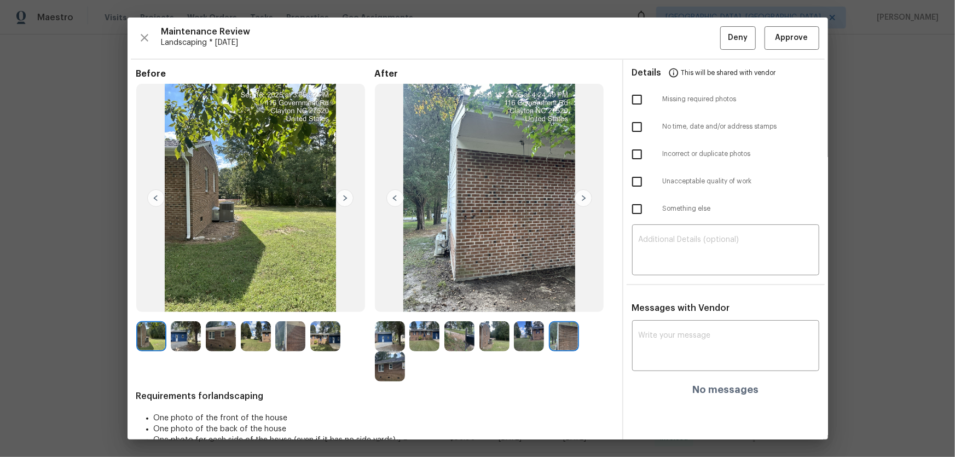
click at [379, 375] on img at bounding box center [390, 367] width 30 height 30
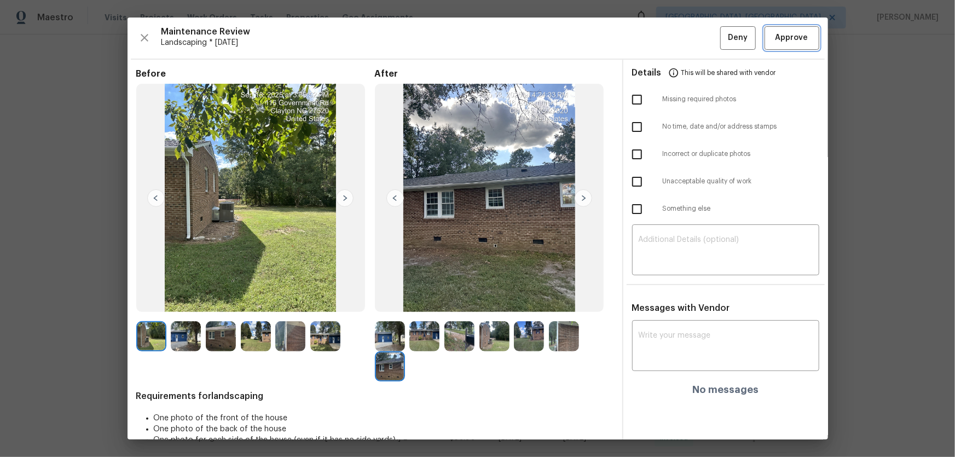
click at [776, 27] on button "Approve" at bounding box center [792, 38] width 55 height 24
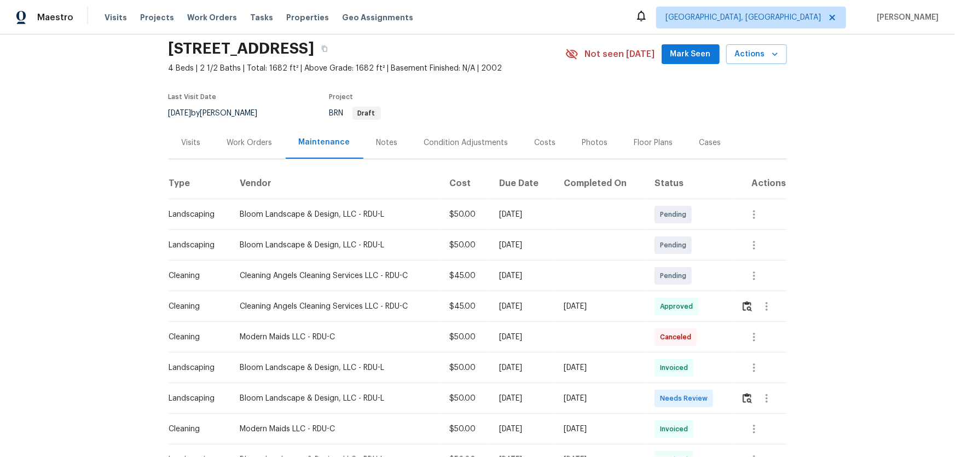
scroll to position [99, 0]
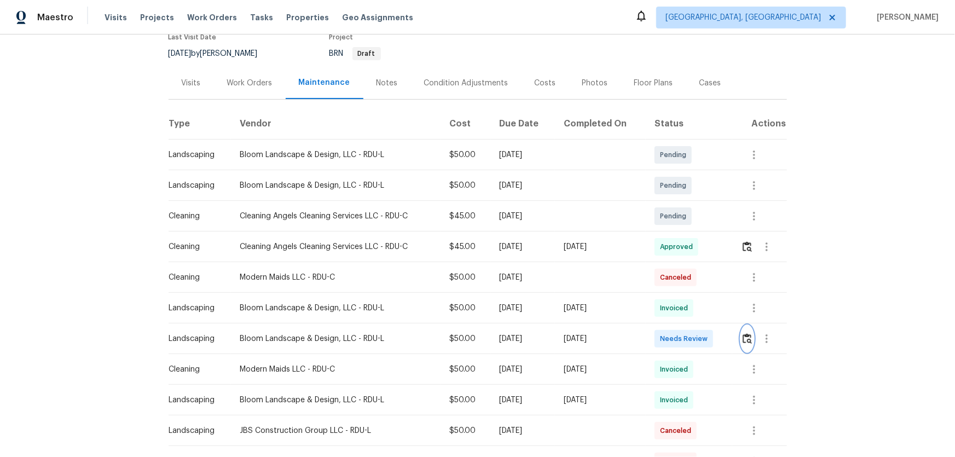
click at [746, 342] on img "button" at bounding box center [747, 338] width 9 height 10
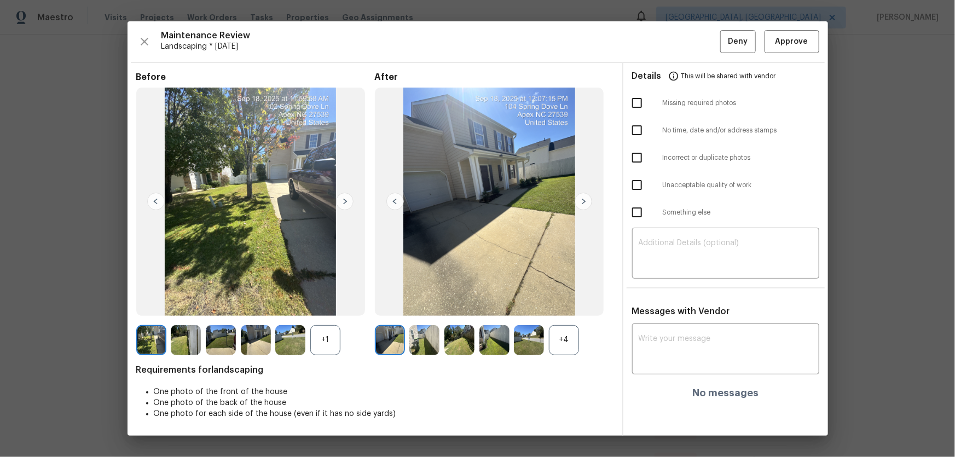
drag, startPoint x: 558, startPoint y: 346, endPoint x: 542, endPoint y: 349, distance: 16.8
click at [558, 346] on div "+4" at bounding box center [564, 340] width 30 height 30
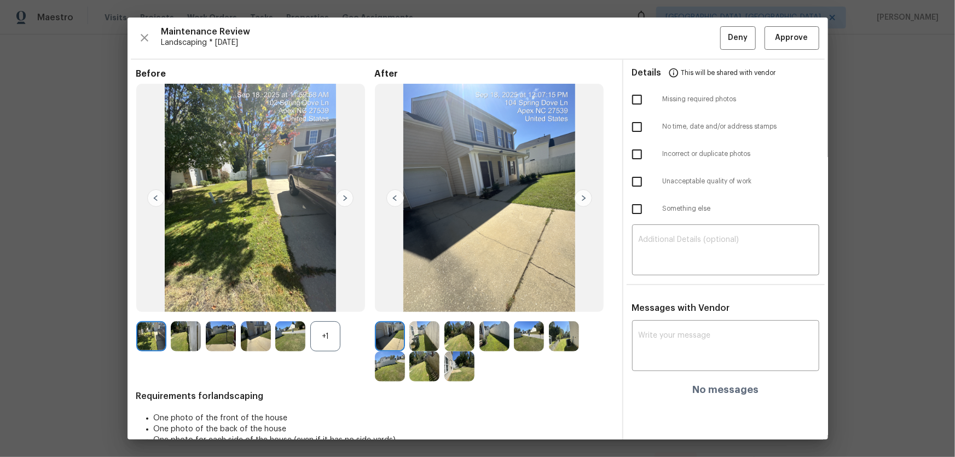
click at [312, 333] on div "+1" at bounding box center [325, 336] width 30 height 30
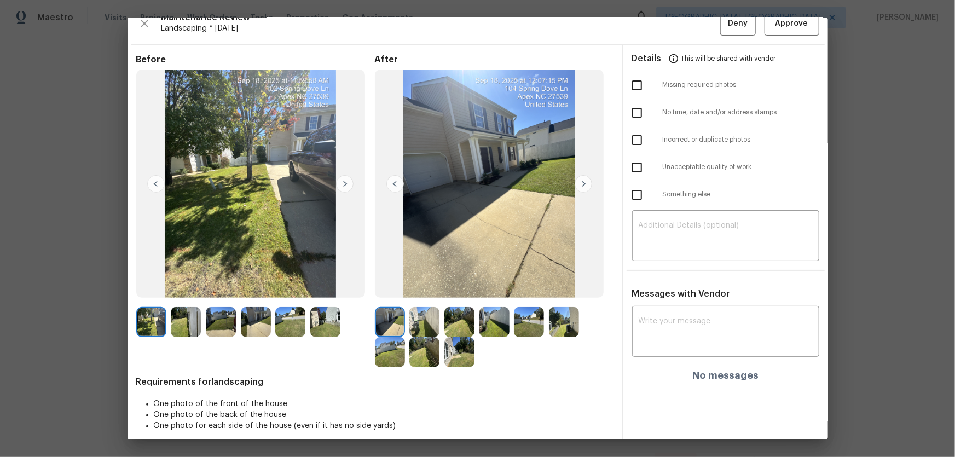
scroll to position [22, 0]
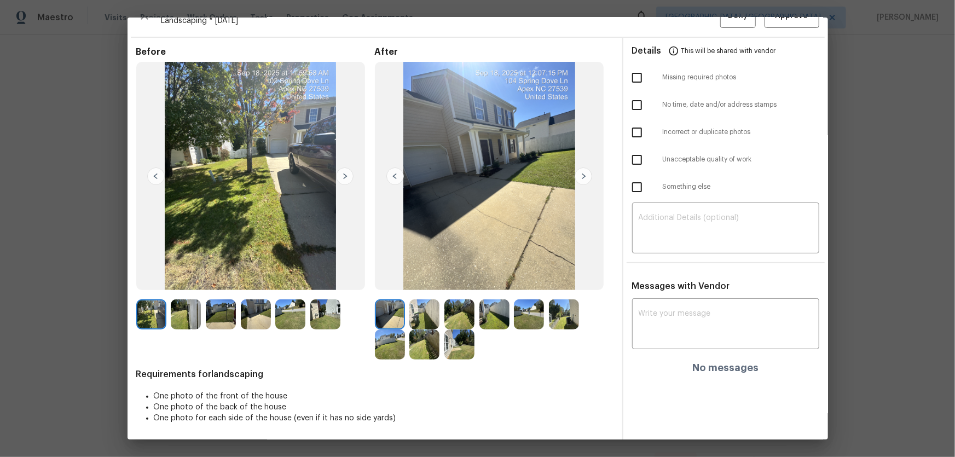
click at [429, 318] on img at bounding box center [425, 315] width 30 height 30
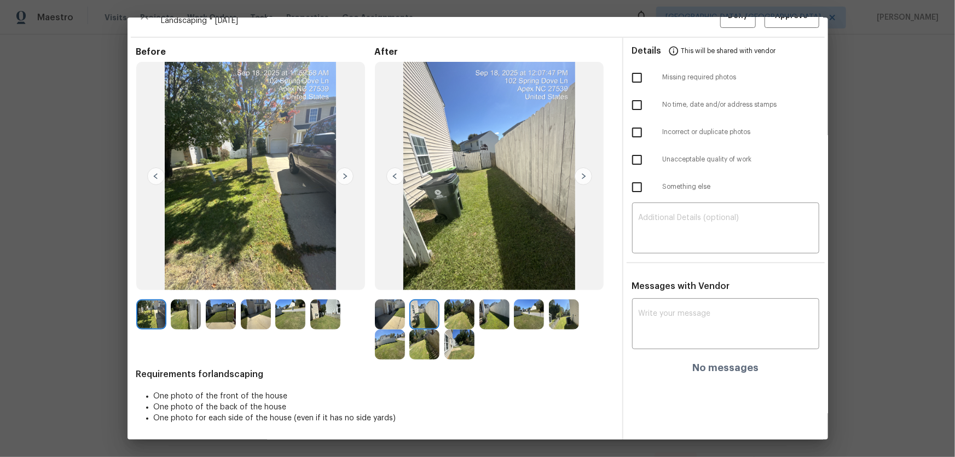
click at [463, 323] on img at bounding box center [460, 315] width 30 height 30
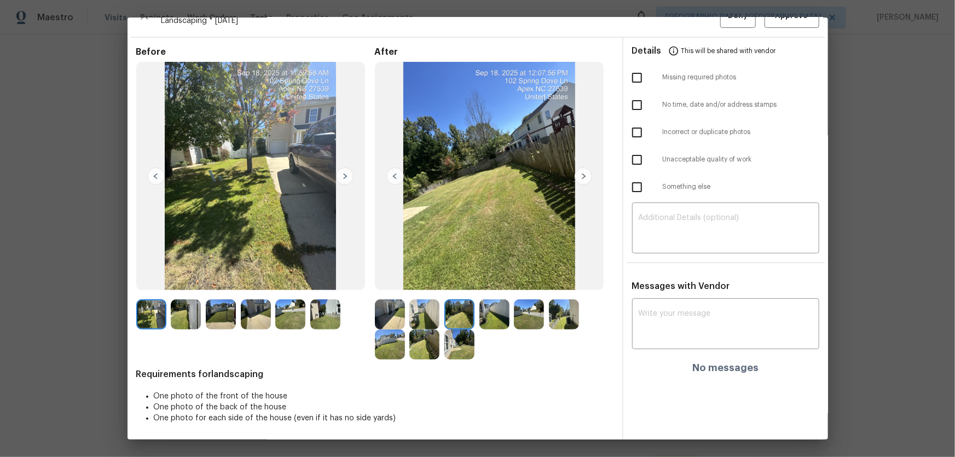
click at [485, 319] on img at bounding box center [495, 315] width 30 height 30
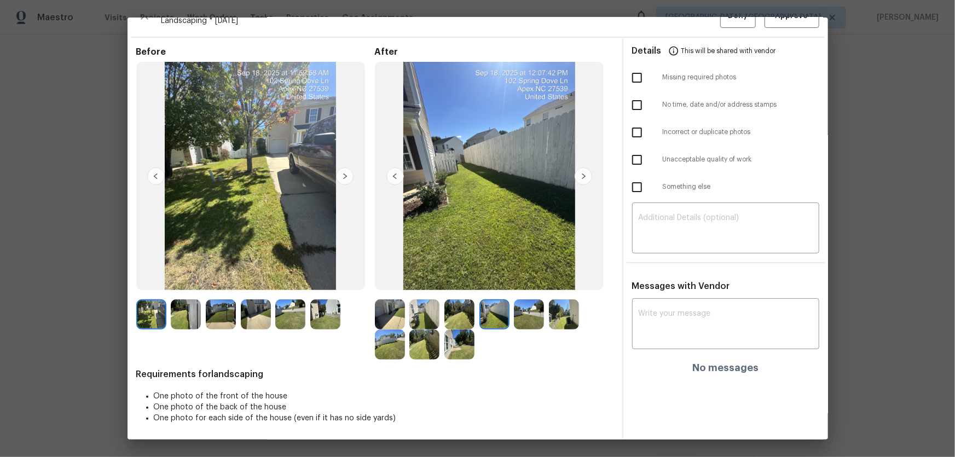
click at [514, 318] on img at bounding box center [529, 315] width 30 height 30
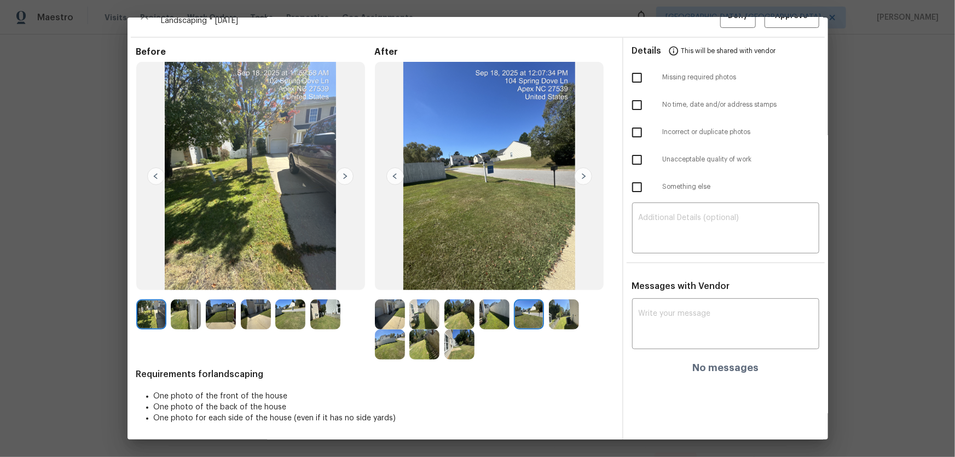
click at [552, 317] on img at bounding box center [564, 315] width 30 height 30
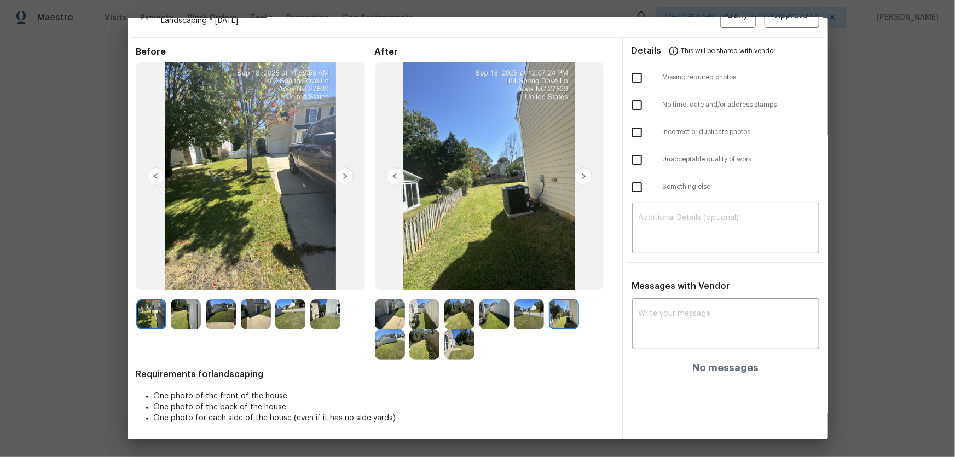
click at [402, 346] on img at bounding box center [390, 345] width 30 height 30
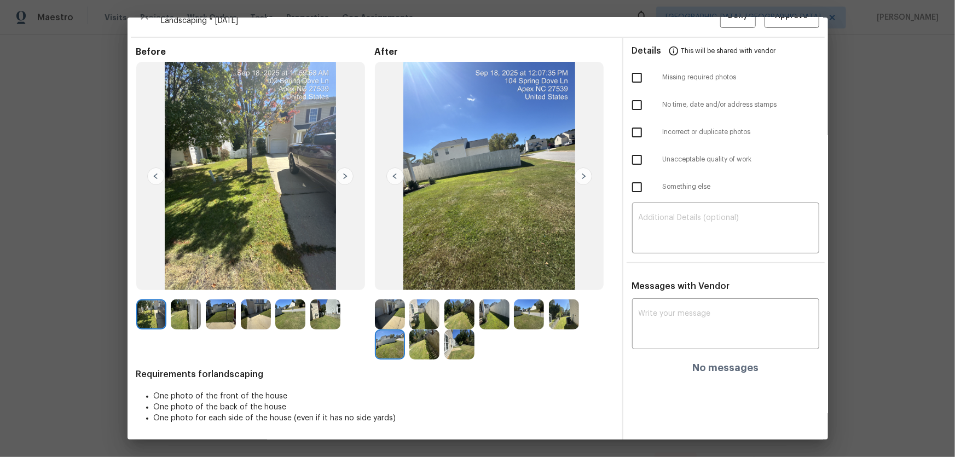
click at [395, 344] on img at bounding box center [390, 345] width 30 height 30
click at [429, 345] on img at bounding box center [425, 345] width 30 height 30
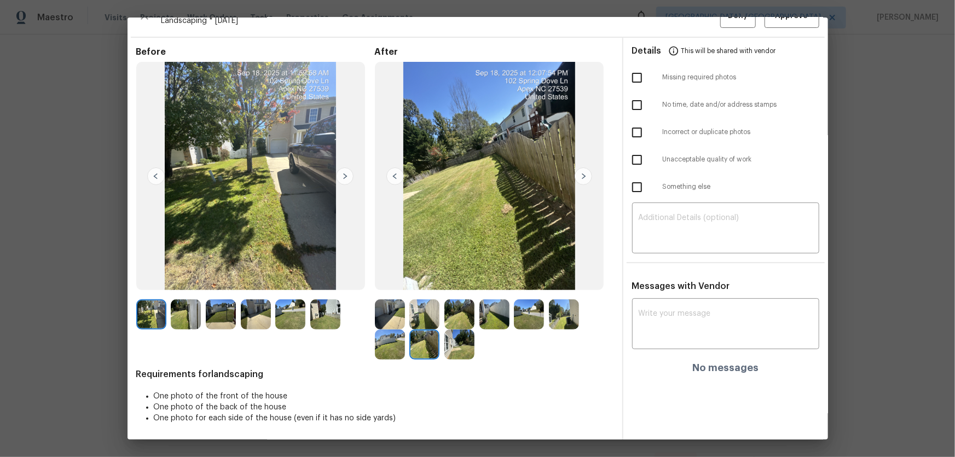
click at [454, 345] on img at bounding box center [460, 345] width 30 height 30
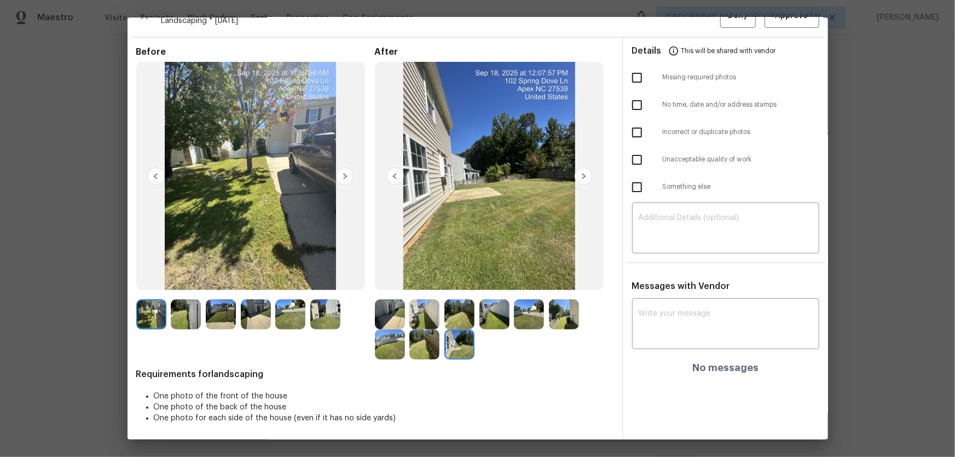
click at [395, 311] on img at bounding box center [390, 315] width 30 height 30
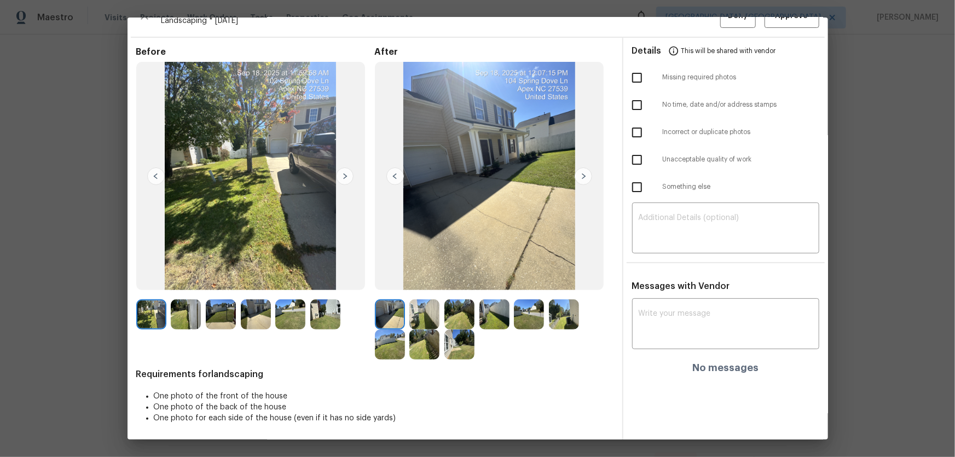
click at [416, 315] on img at bounding box center [425, 315] width 30 height 30
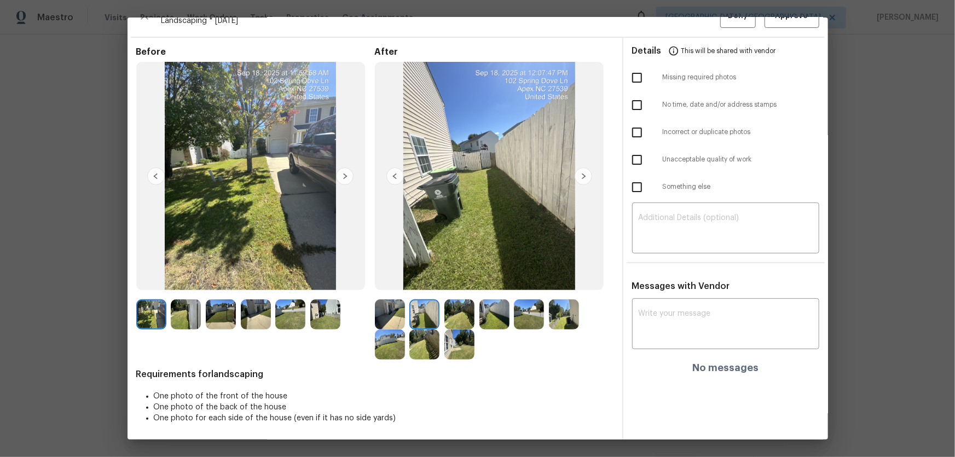
click at [447, 320] on img at bounding box center [460, 315] width 30 height 30
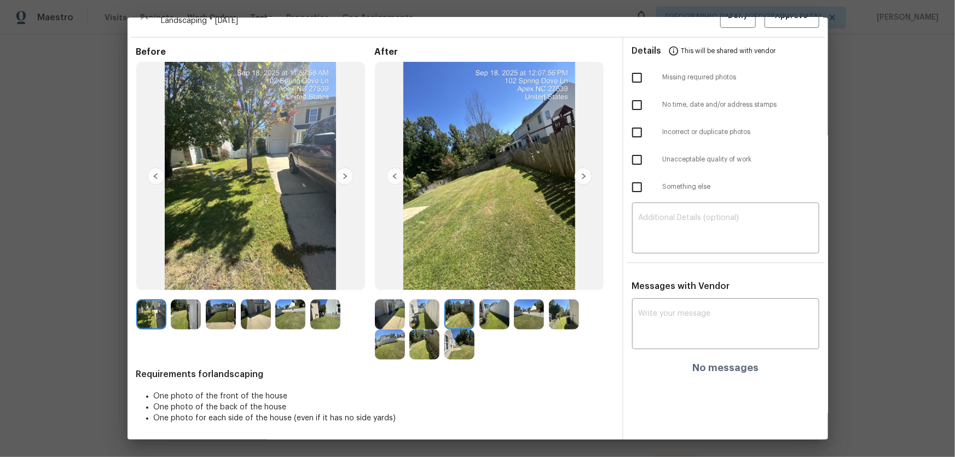
click at [490, 320] on img at bounding box center [495, 315] width 30 height 30
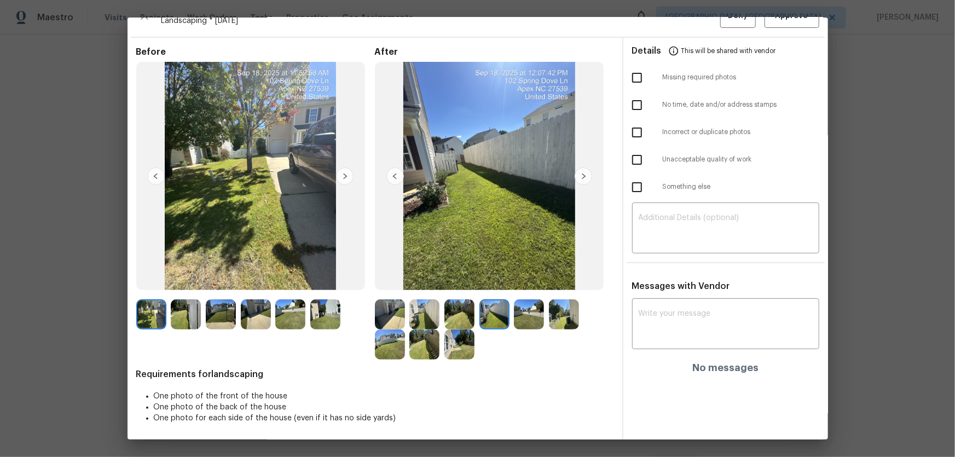
click at [523, 322] on img at bounding box center [529, 315] width 30 height 30
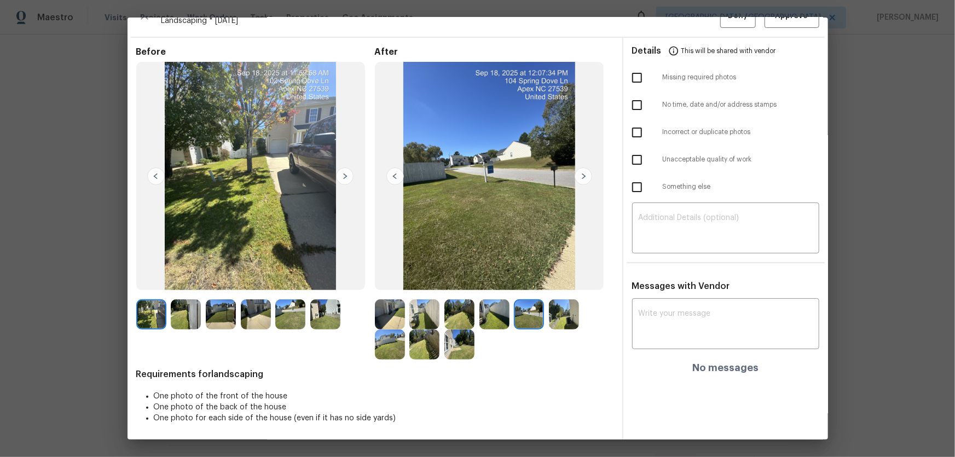
click at [550, 320] on img at bounding box center [564, 315] width 30 height 30
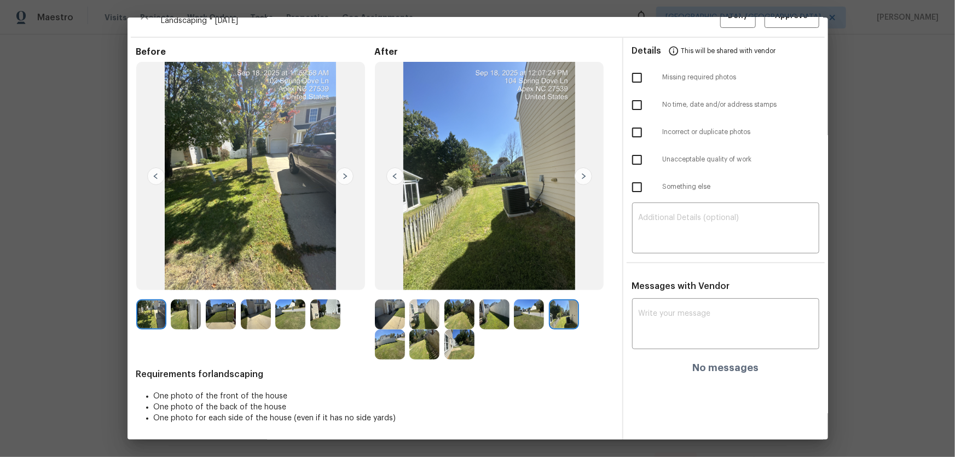
click at [394, 332] on img at bounding box center [390, 345] width 30 height 30
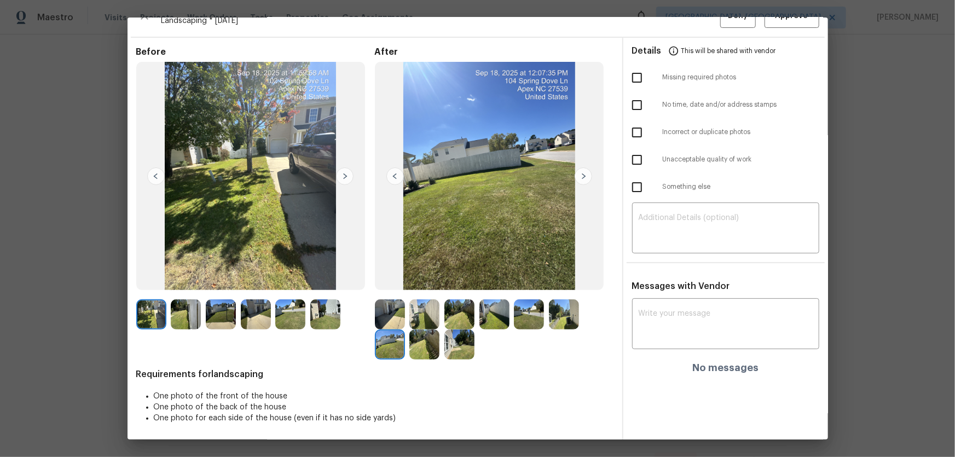
click at [426, 342] on img at bounding box center [425, 345] width 30 height 30
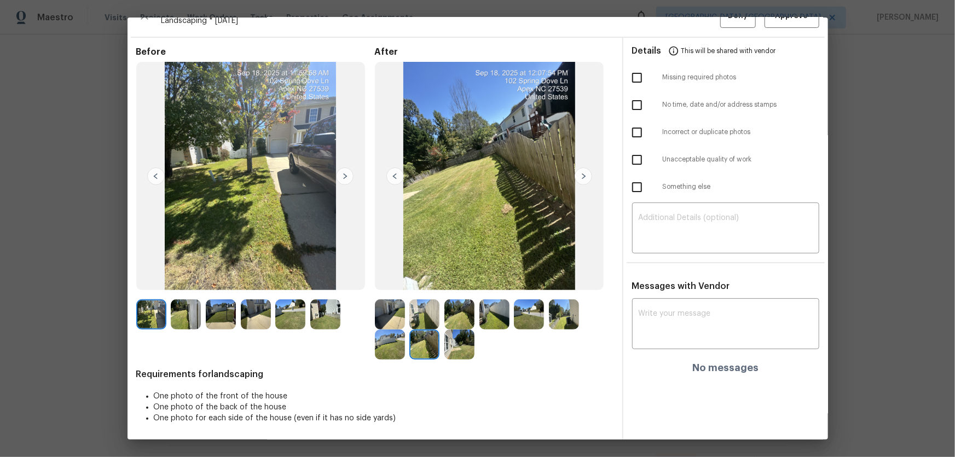
click at [468, 352] on img at bounding box center [460, 345] width 30 height 30
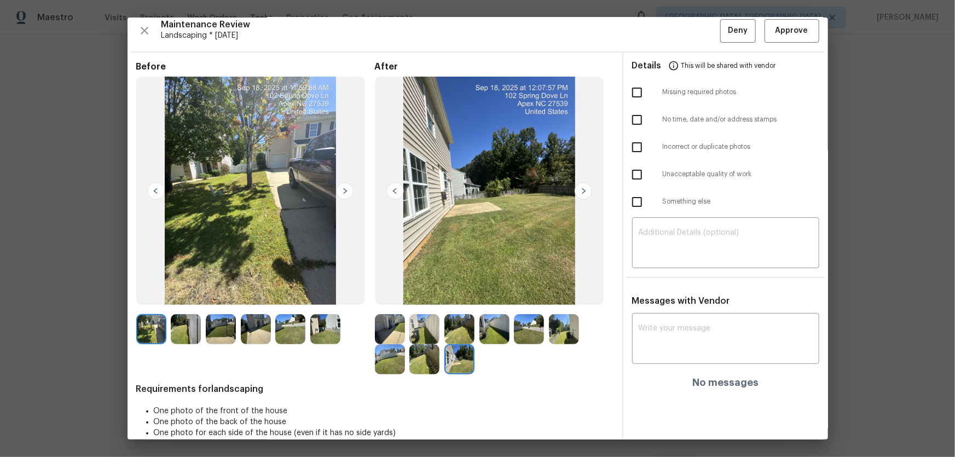
scroll to position [0, 0]
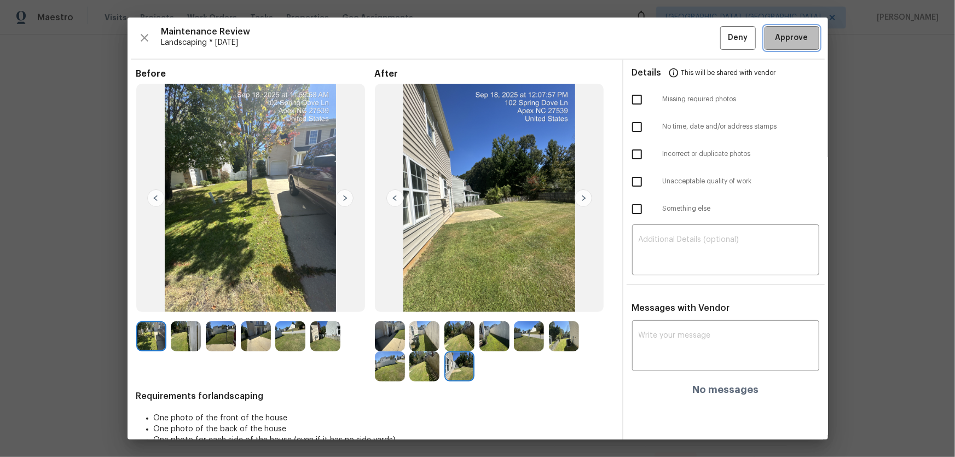
click at [774, 41] on span "Approve" at bounding box center [792, 38] width 37 height 14
